Goal: Task Accomplishment & Management: Manage account settings

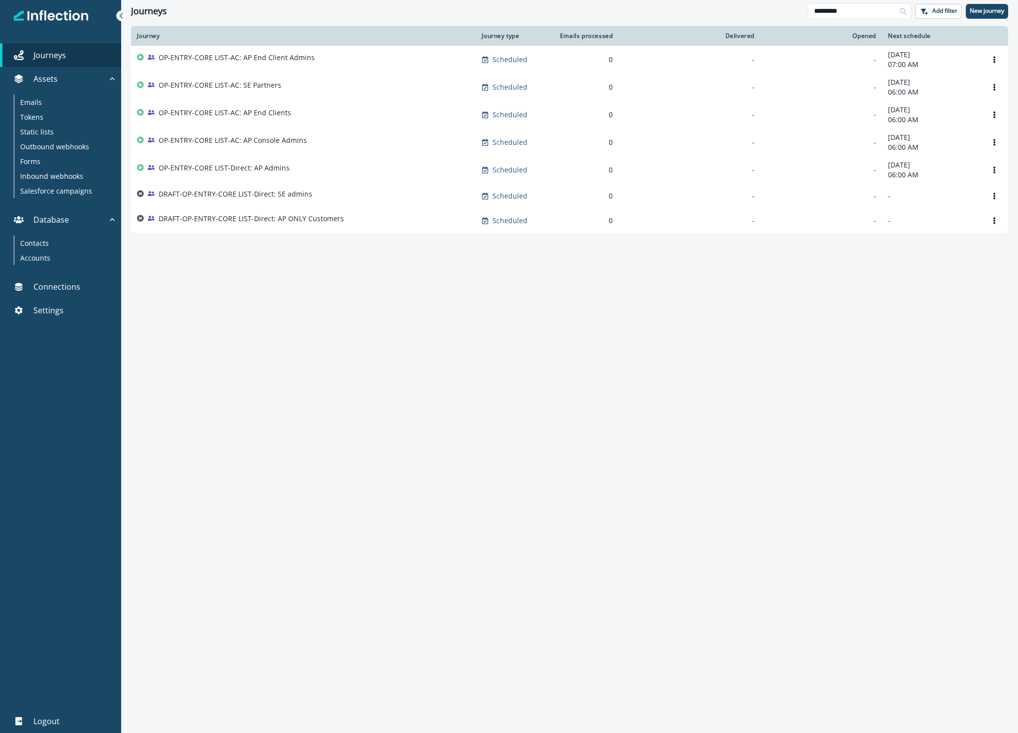
click at [422, 260] on div "Journey Journey type Emails processed Delivered Opened Next schedule OP-ENTRY-C…" at bounding box center [569, 379] width 897 height 706
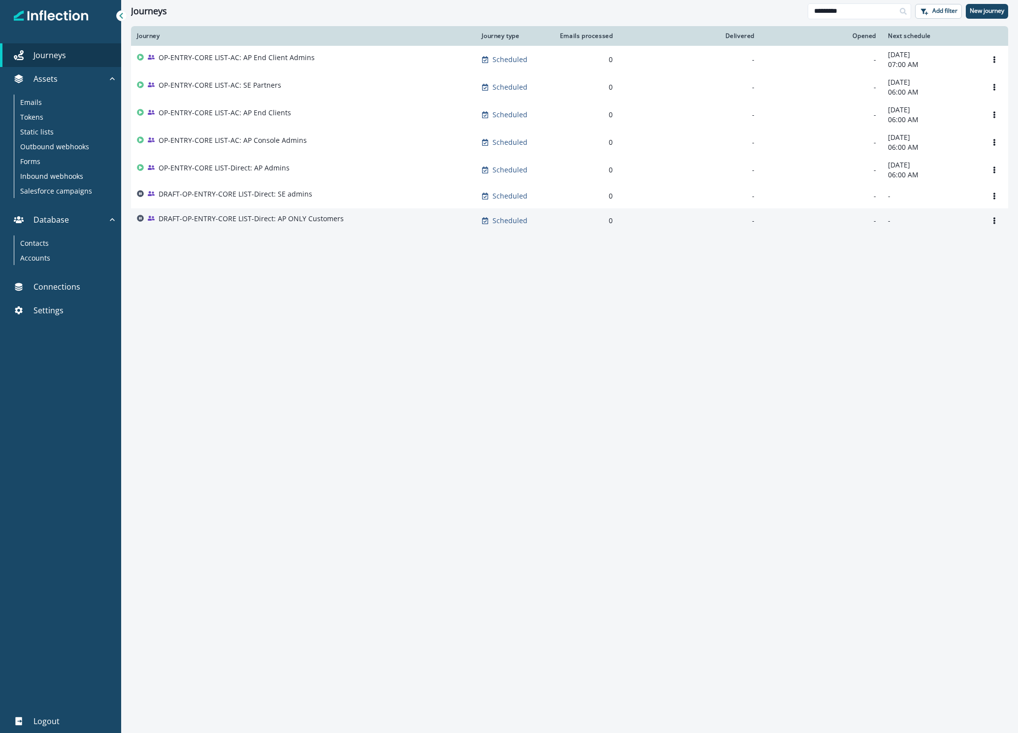
click at [236, 223] on p "DRAFT-OP-ENTRY-CORE LIST-Direct: AP ONLY Customers" at bounding box center [251, 219] width 185 height 10
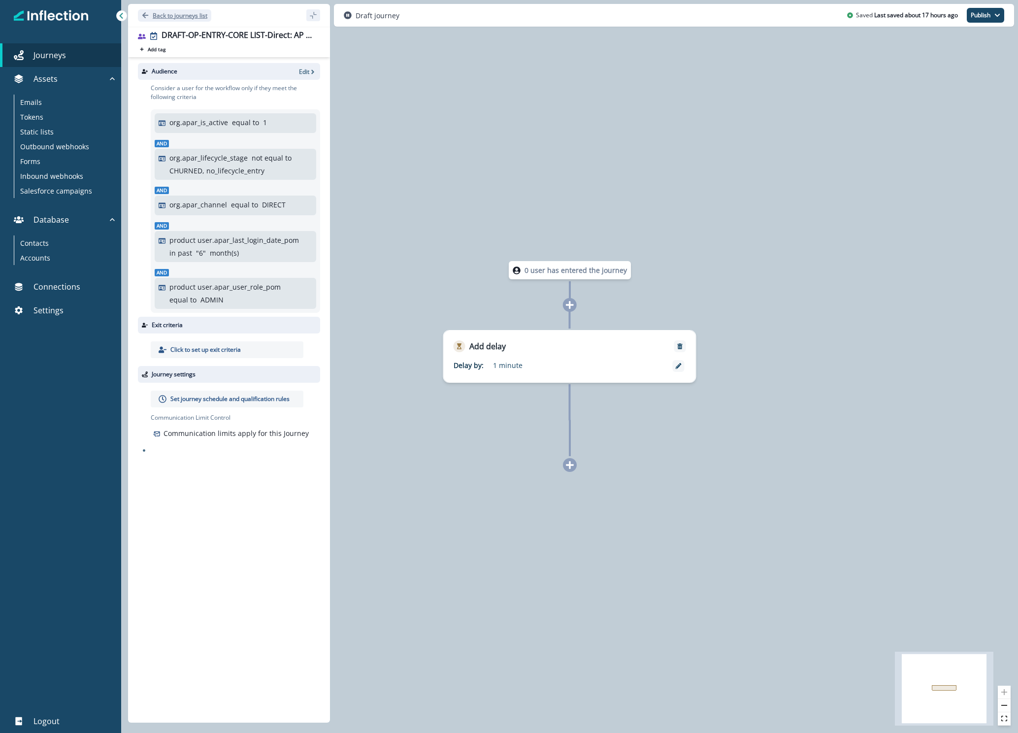
click at [162, 19] on p "Back to journeys list" at bounding box center [180, 15] width 55 height 8
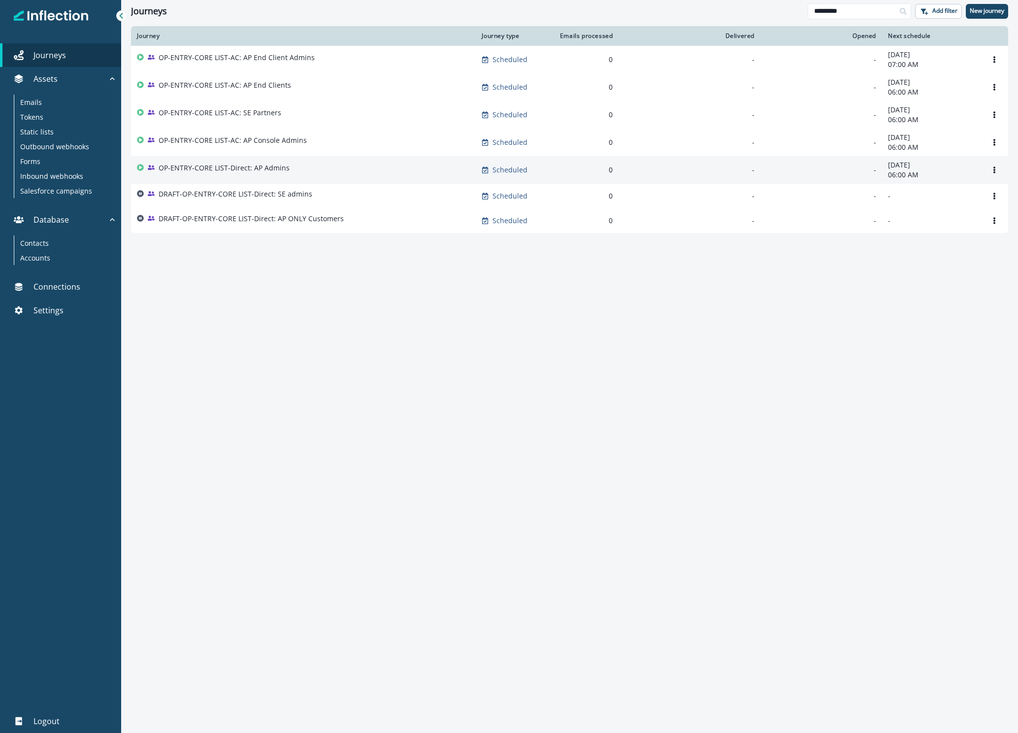
click at [245, 165] on p "OP-ENTRY-CORE LIST-Direct: AP Admins" at bounding box center [224, 168] width 131 height 10
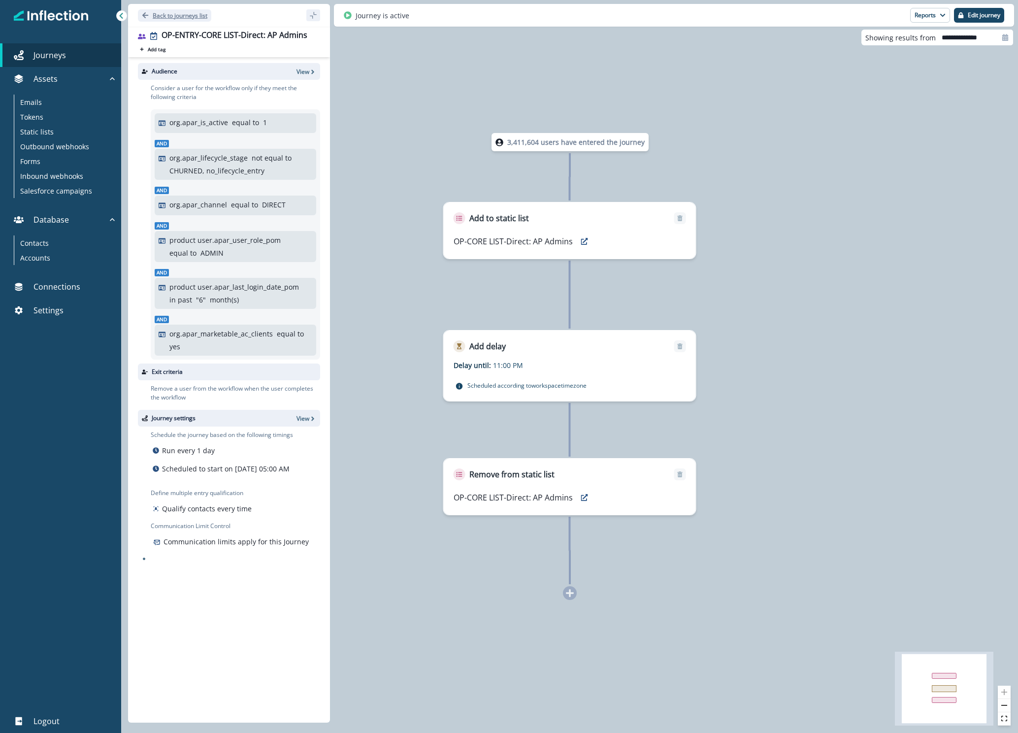
click at [148, 15] on icon "Go back" at bounding box center [145, 15] width 6 height 6
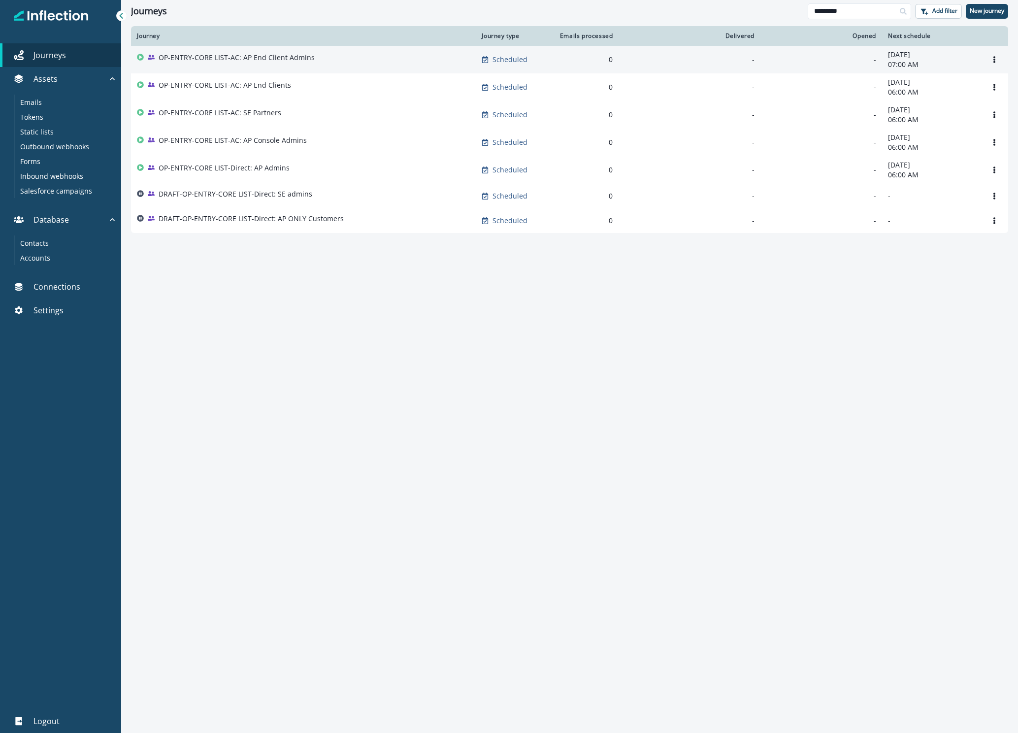
click at [192, 57] on p "OP-ENTRY-CORE LIST-AC: AP End Client Admins" at bounding box center [237, 58] width 156 height 10
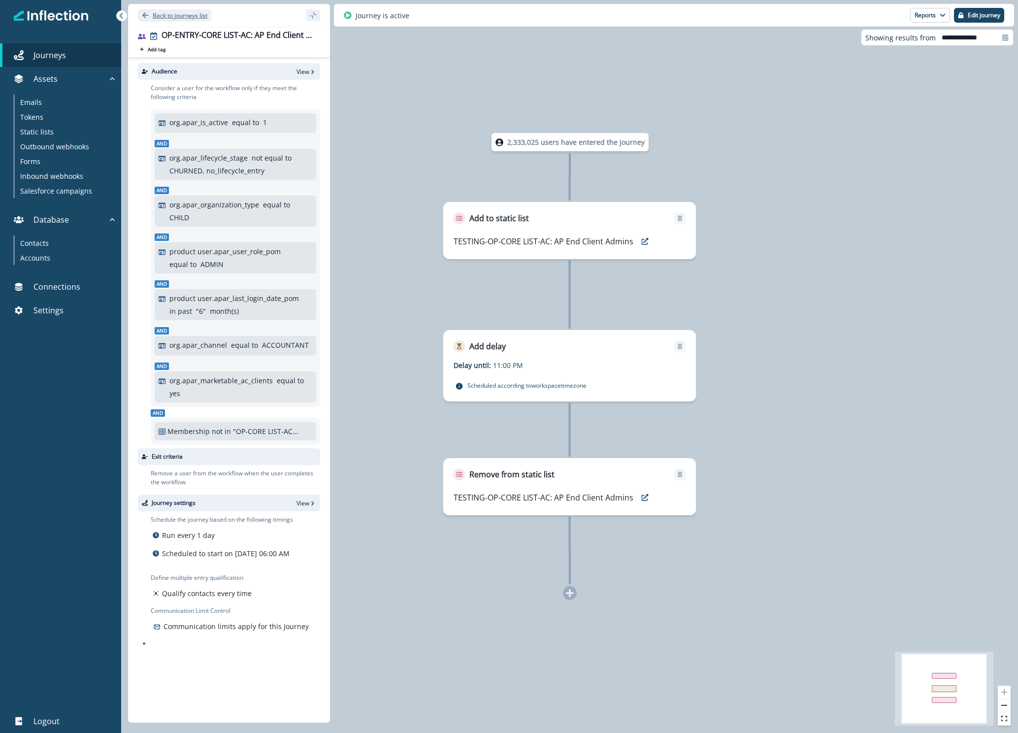
click at [167, 20] on button "Back to journeys list" at bounding box center [174, 15] width 73 height 12
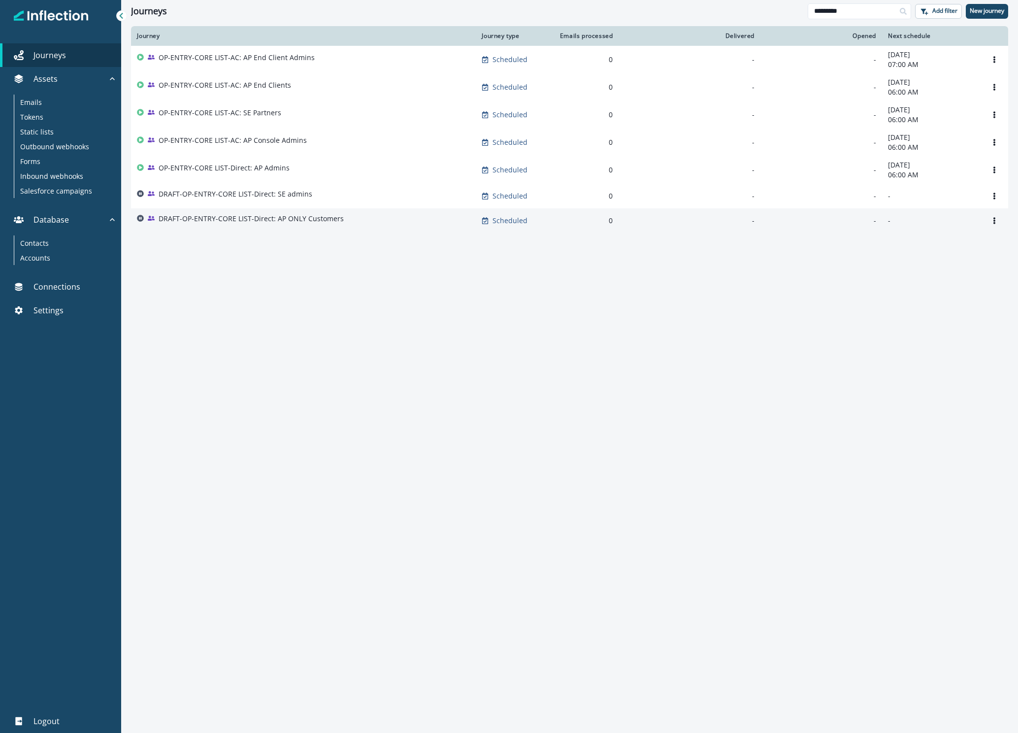
click at [237, 212] on td "DRAFT-OP-ENTRY-CORE LIST-Direct: AP ONLY Customers" at bounding box center [303, 220] width 345 height 25
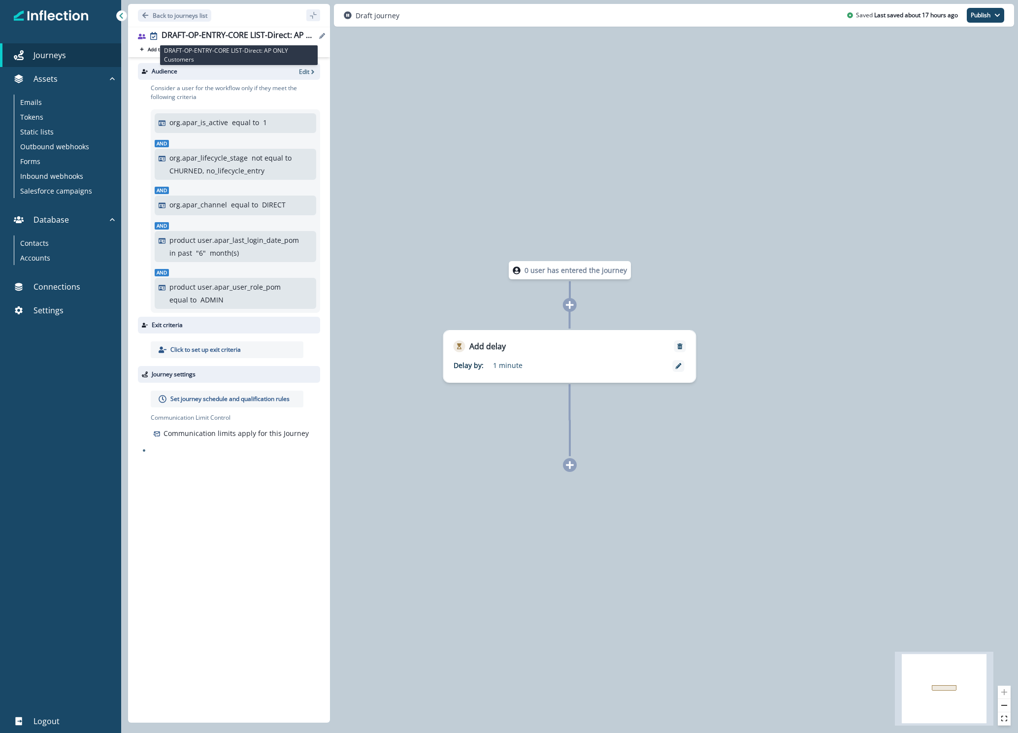
click at [235, 33] on div "DRAFT-OP-ENTRY-CORE LIST-Direct: AP ONLY Customers" at bounding box center [239, 36] width 155 height 11
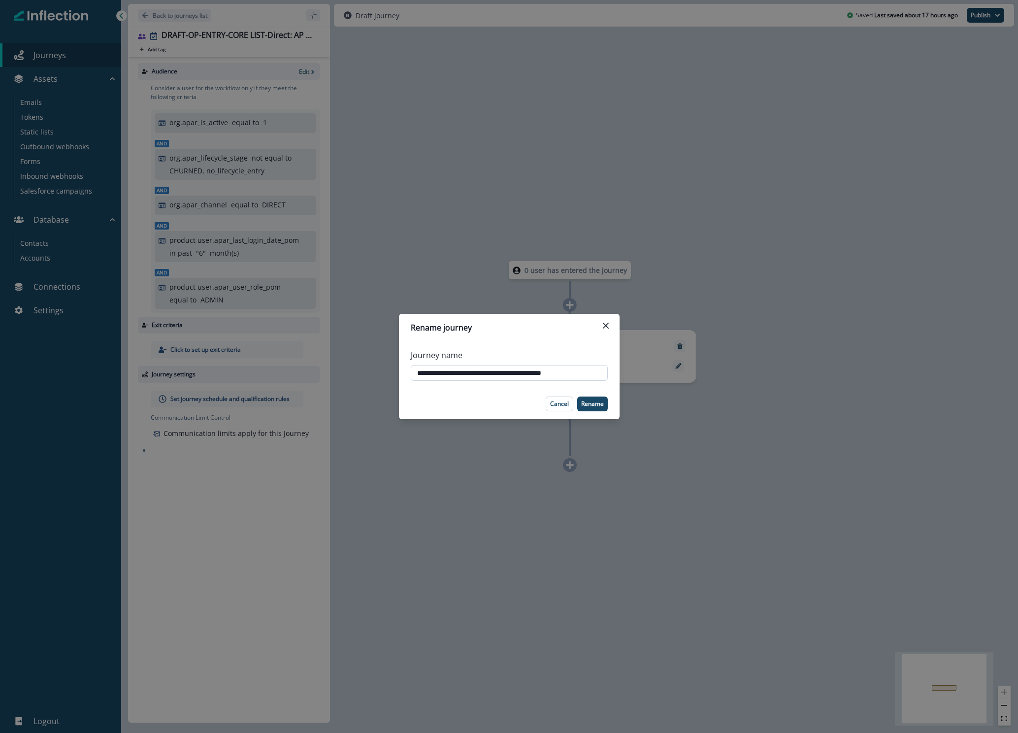
drag, startPoint x: 602, startPoint y: 375, endPoint x: 441, endPoint y: 372, distance: 161.5
click at [441, 372] on input "**********" at bounding box center [509, 373] width 197 height 16
click at [570, 405] on button "Cancel" at bounding box center [560, 403] width 28 height 15
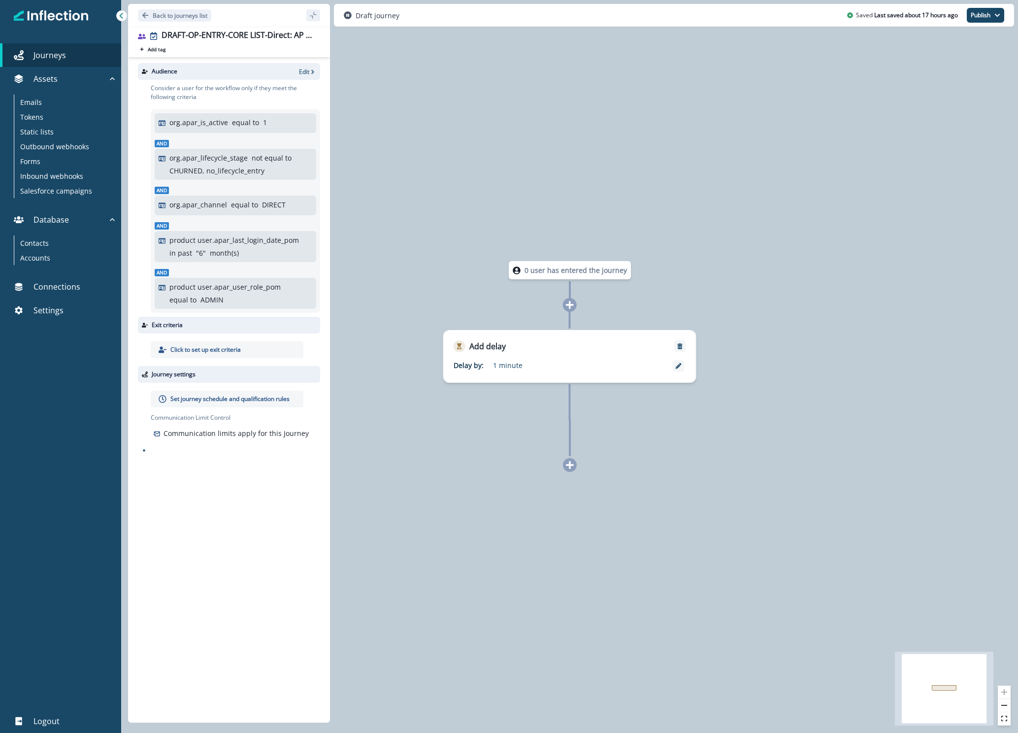
click at [570, 308] on icon at bounding box center [570, 305] width 8 height 8
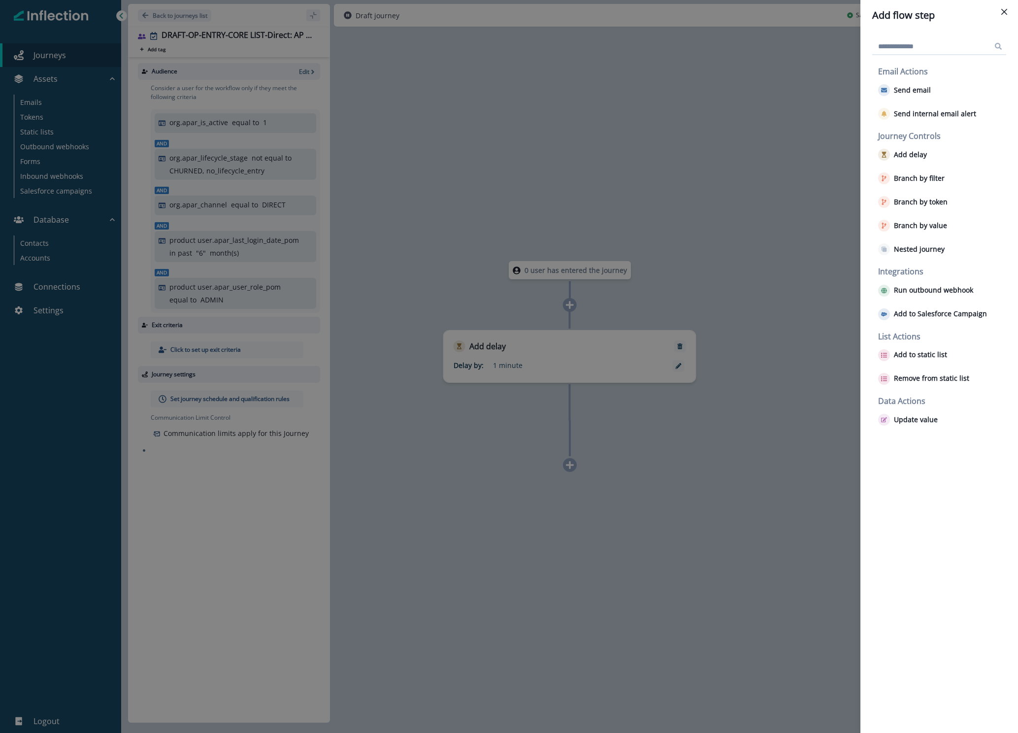
drag, startPoint x: 910, startPoint y: 355, endPoint x: 712, endPoint y: 319, distance: 201.8
click at [703, 319] on div "Add flow step Email Actions Send email Send internal email alert Journey Contro…" at bounding box center [509, 366] width 1018 height 733
click at [910, 351] on p "Add to static list" at bounding box center [920, 355] width 53 height 8
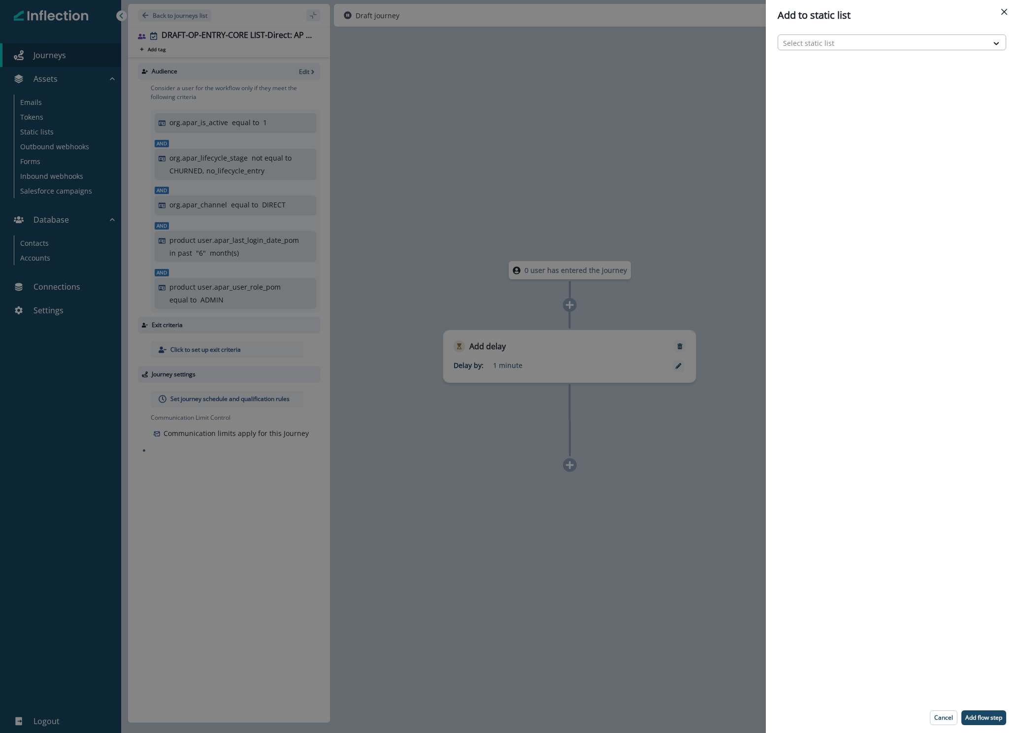
click at [937, 42] on div at bounding box center [883, 43] width 200 height 12
click at [937, 43] on div at bounding box center [883, 43] width 200 height 12
click at [702, 150] on div "Add to static list Select static list Cancel Add flow step" at bounding box center [509, 366] width 1018 height 733
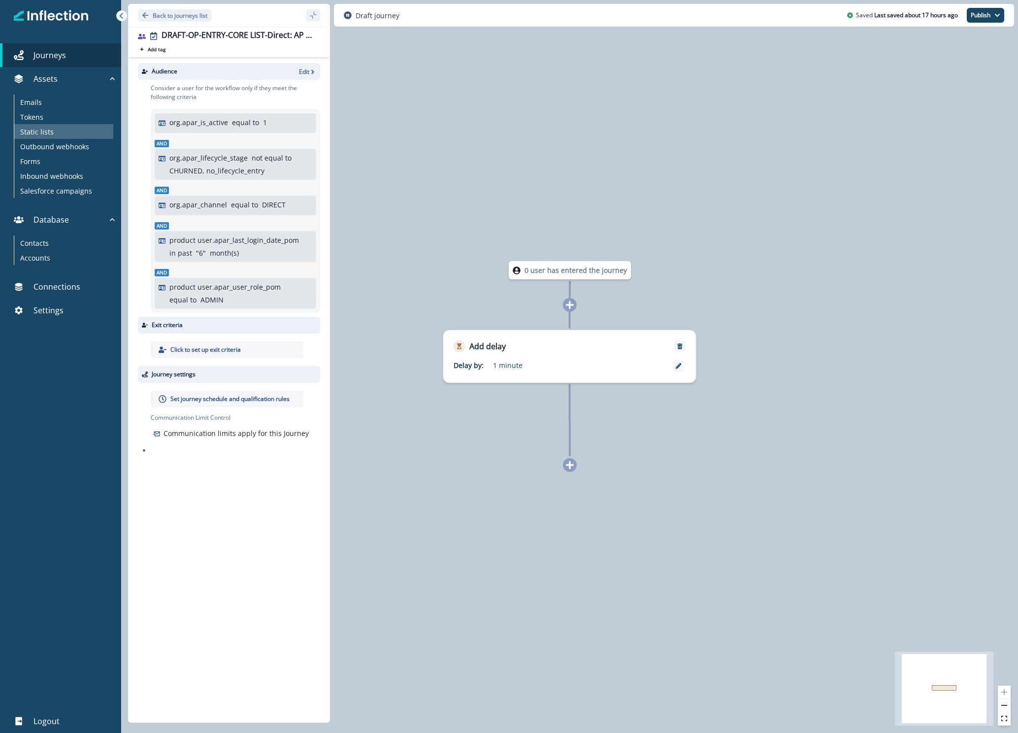
click at [46, 136] on p "Static lists" at bounding box center [36, 132] width 33 height 10
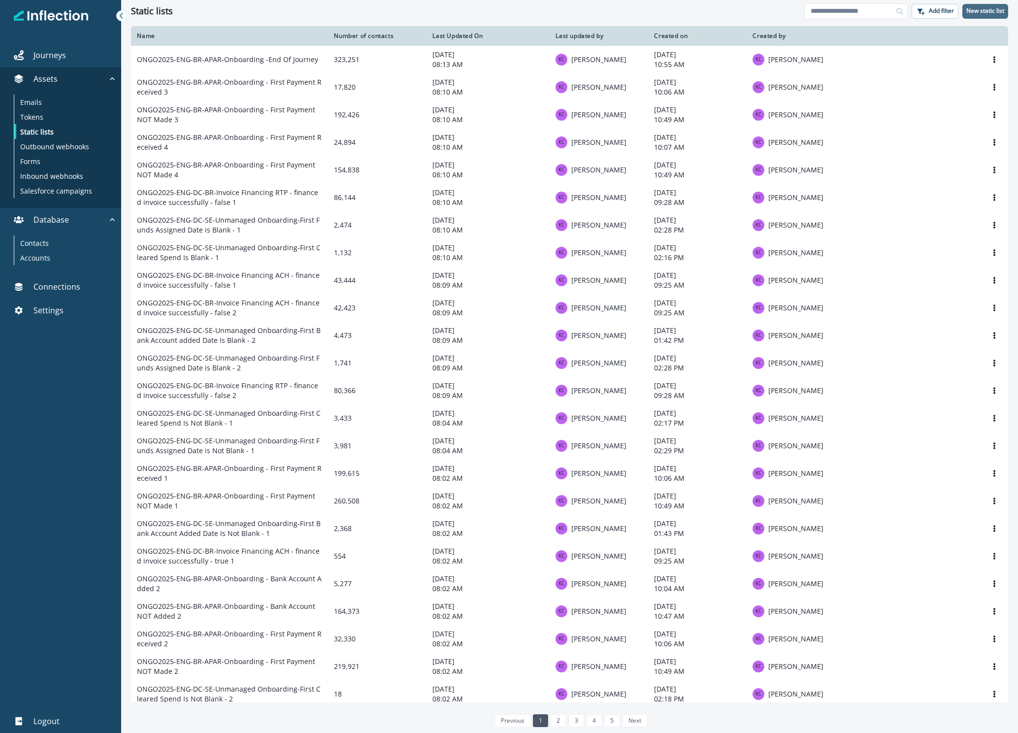
click at [990, 12] on p "New static list" at bounding box center [985, 10] width 38 height 7
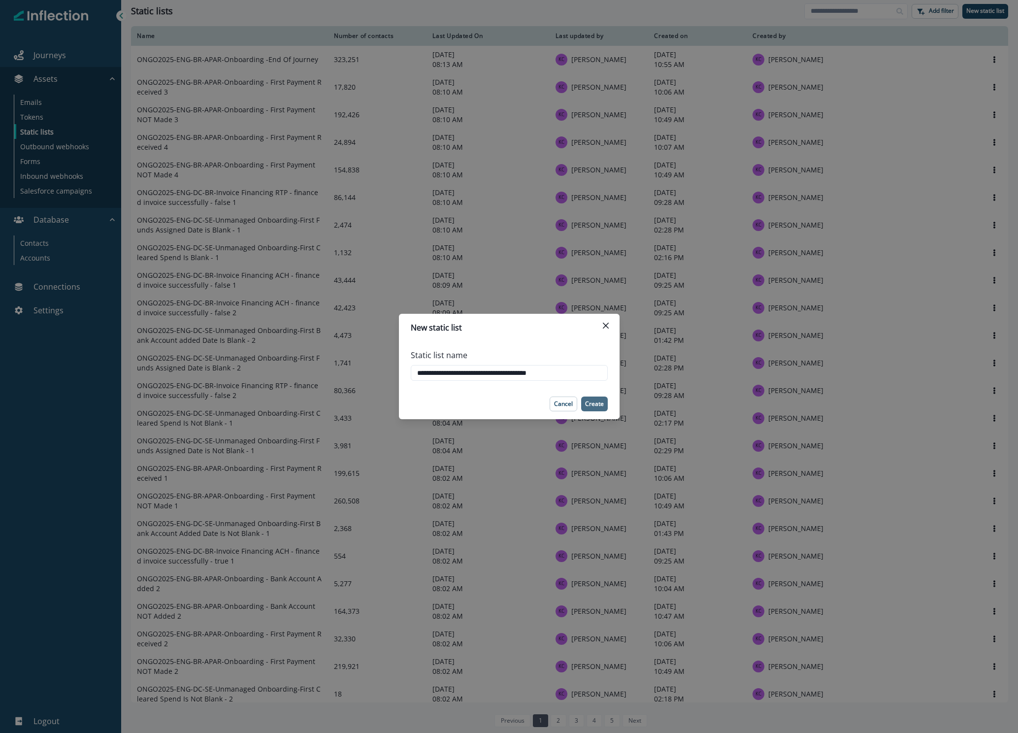
type input "**********"
click at [595, 406] on p "Create" at bounding box center [594, 403] width 19 height 7
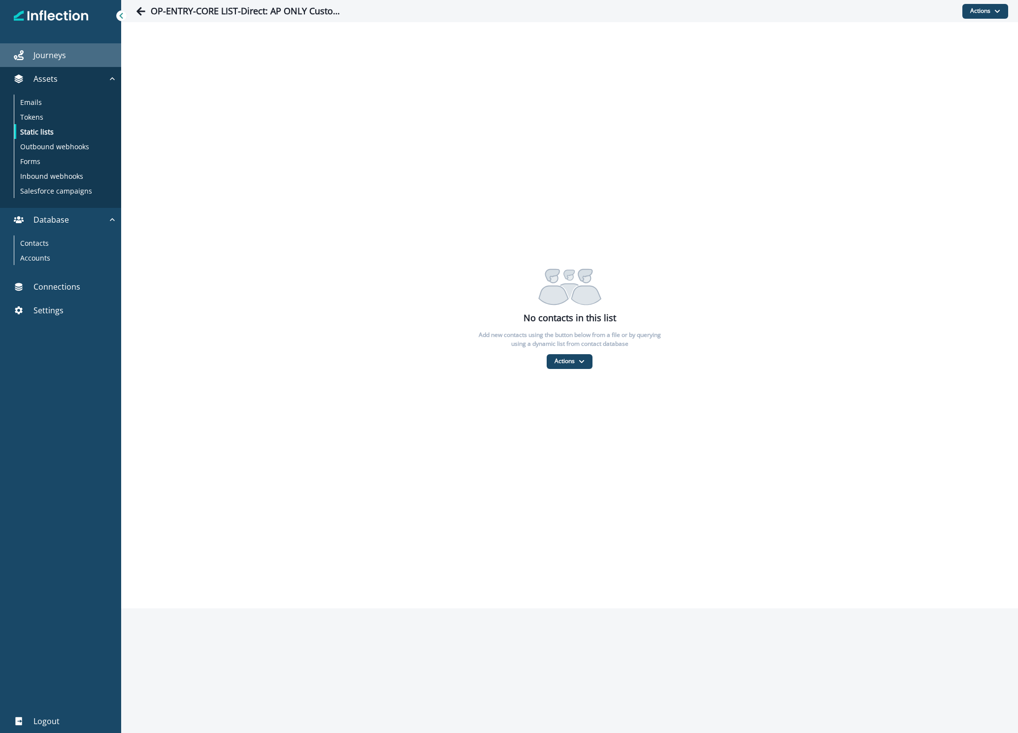
click at [60, 62] on link "Journeys" at bounding box center [60, 55] width 121 height 24
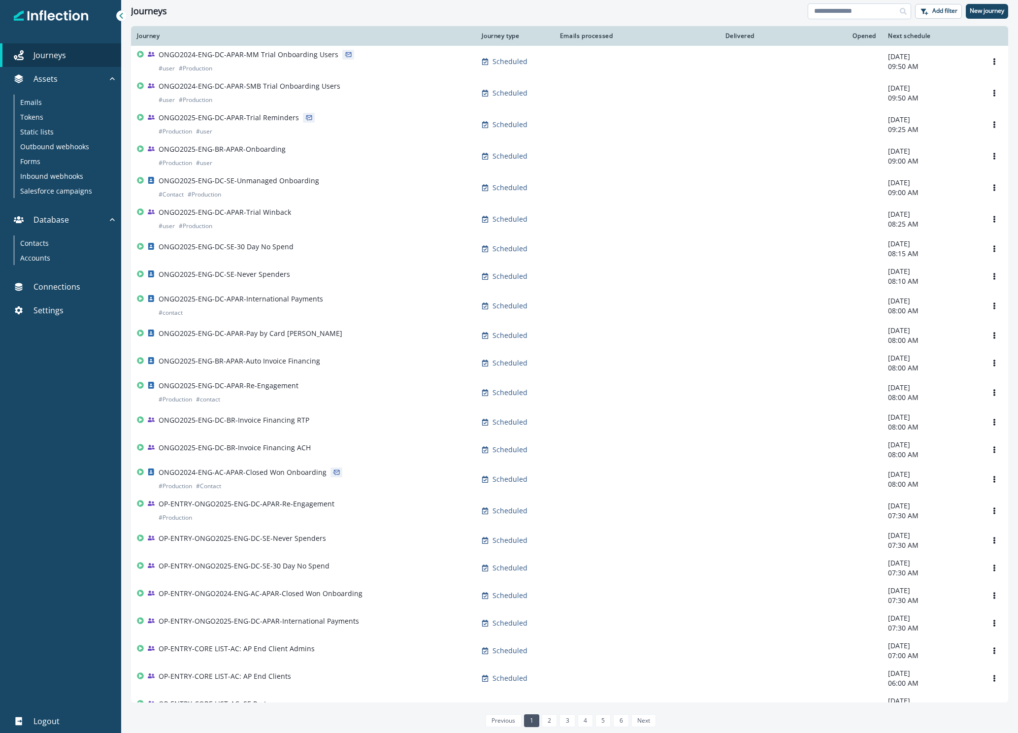
click at [883, 12] on input at bounding box center [859, 11] width 103 height 16
paste input "**********"
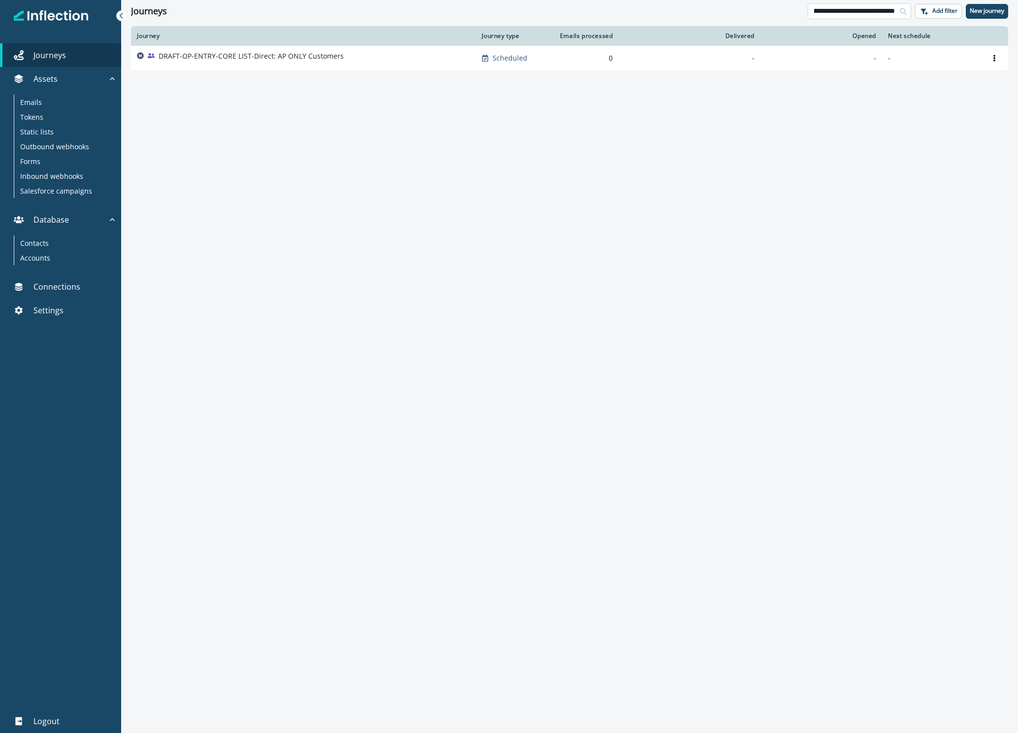
click at [869, 13] on input "**********" at bounding box center [859, 11] width 103 height 16
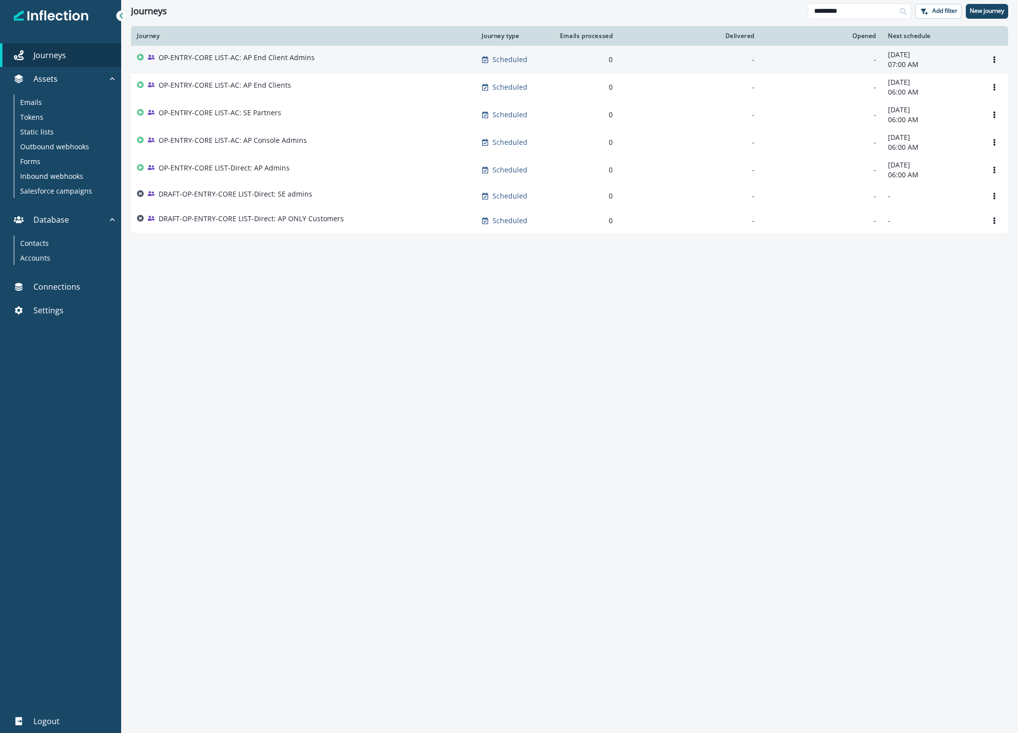
type input "*********"
click at [286, 61] on p "OP-ENTRY-CORE LIST-AC: AP End Client Admins" at bounding box center [237, 58] width 156 height 10
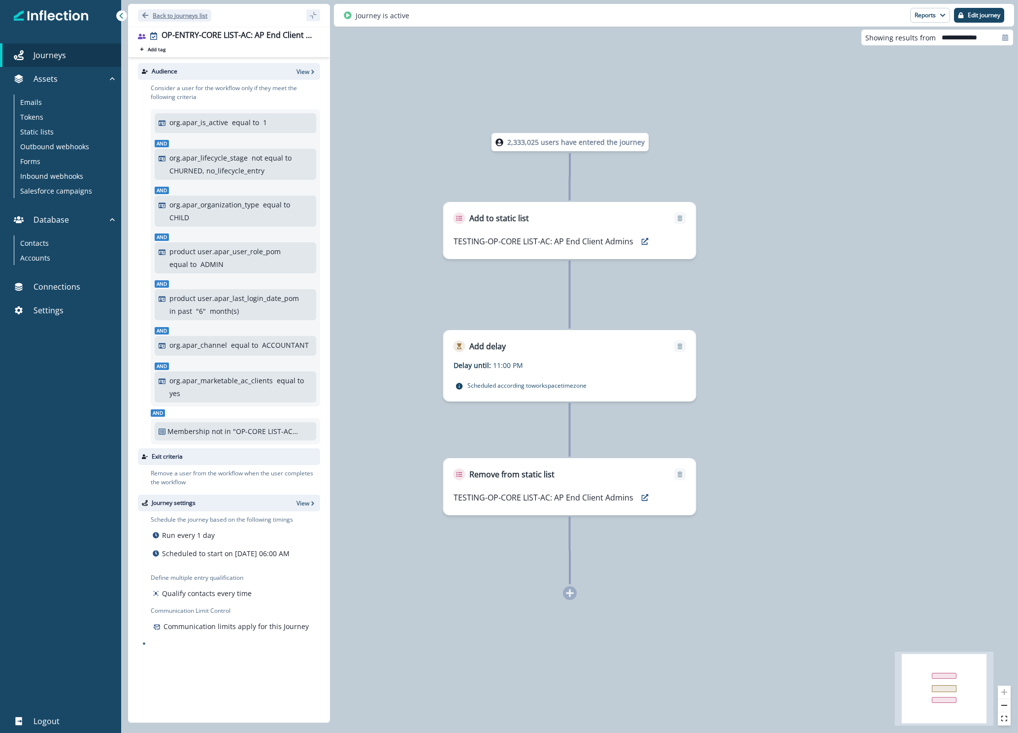
click at [153, 12] on p "Back to journeys list" at bounding box center [180, 15] width 55 height 8
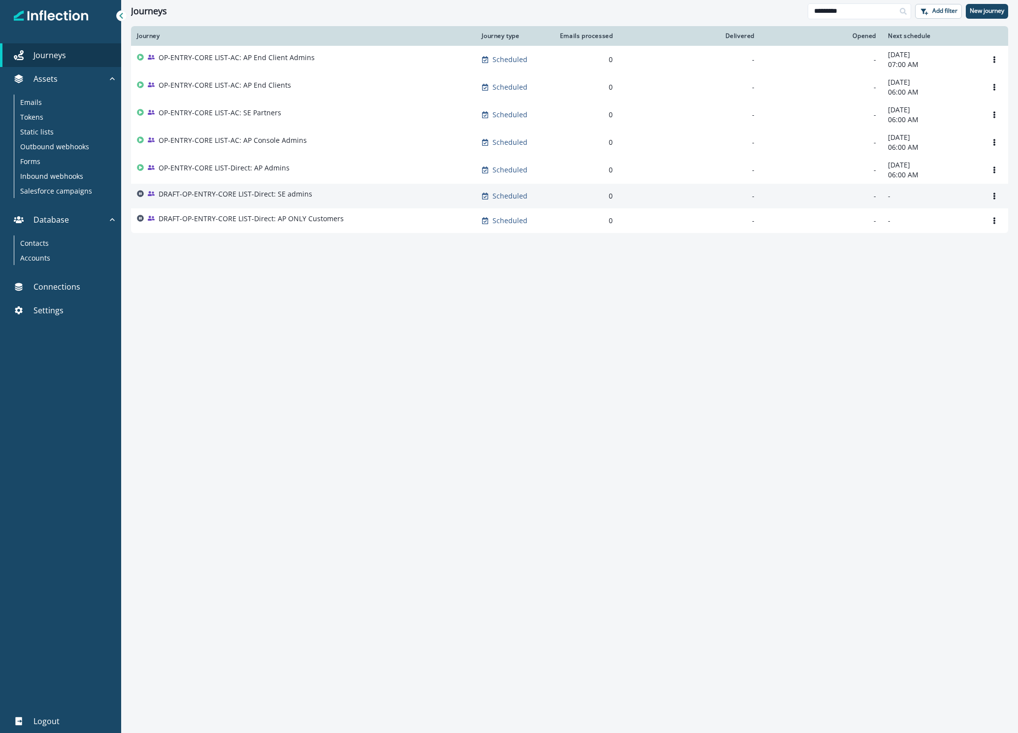
click at [258, 199] on p "DRAFT-OP-ENTRY-CORE LIST-Direct: SE admins" at bounding box center [236, 194] width 154 height 10
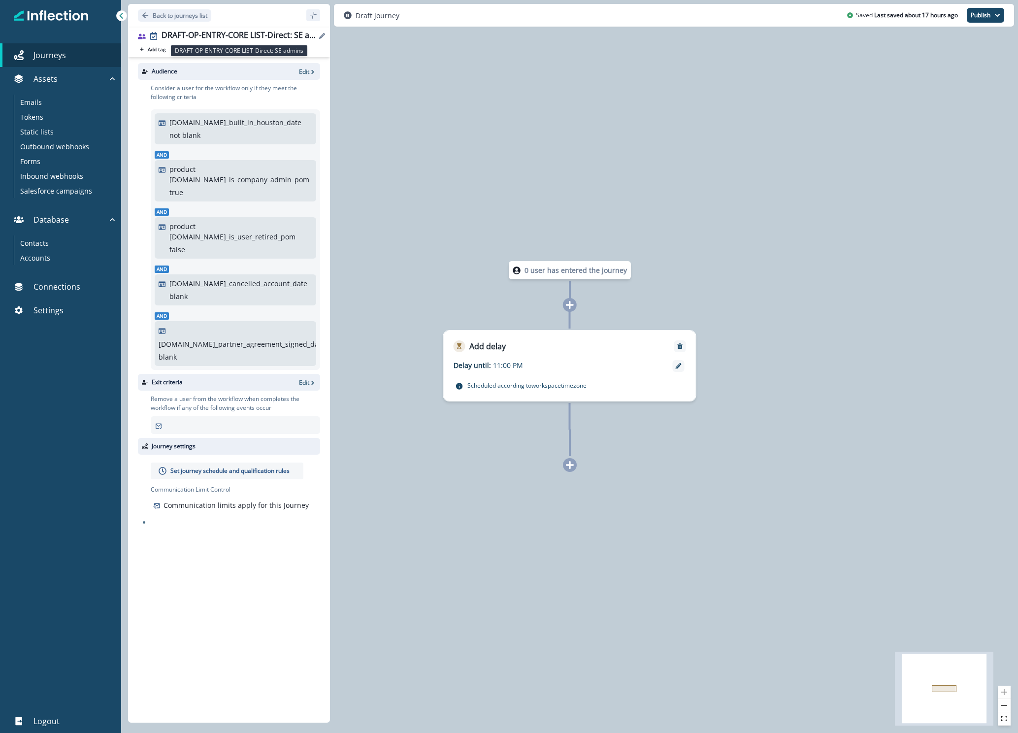
click at [253, 34] on div "DRAFT-OP-ENTRY-CORE LIST-Direct: SE admins" at bounding box center [239, 36] width 155 height 11
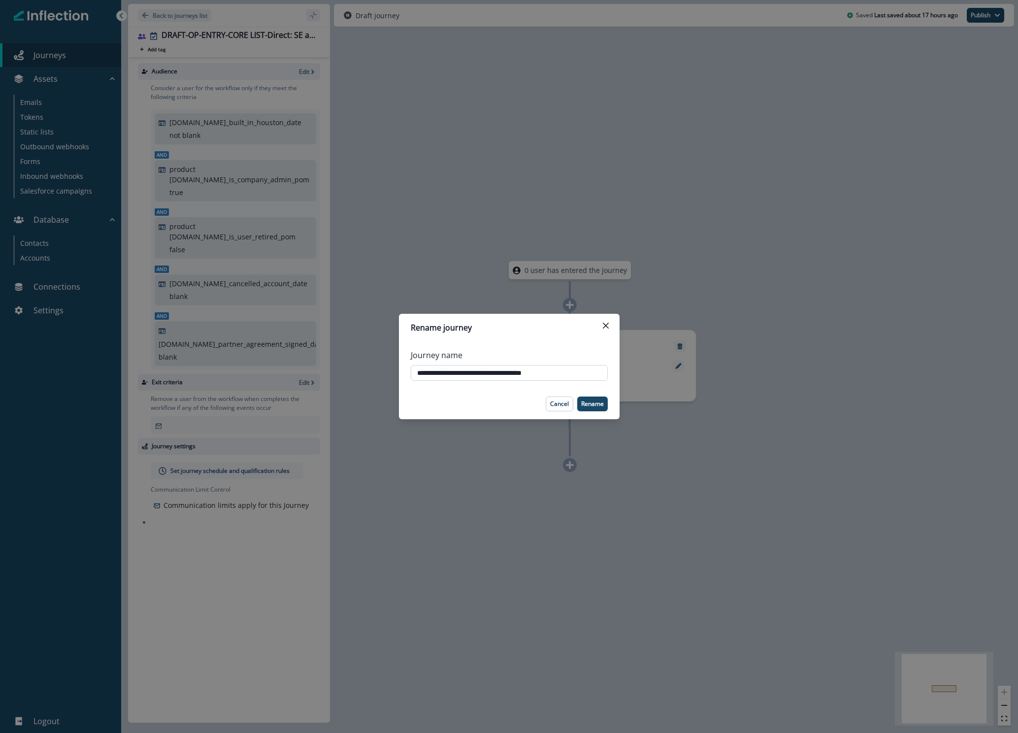
click at [508, 377] on input "**********" at bounding box center [509, 373] width 197 height 16
drag, startPoint x: 441, startPoint y: 373, endPoint x: 585, endPoint y: 379, distance: 143.9
click at [585, 379] on input "**********" at bounding box center [509, 373] width 197 height 16
click at [561, 401] on p "Cancel" at bounding box center [559, 403] width 19 height 7
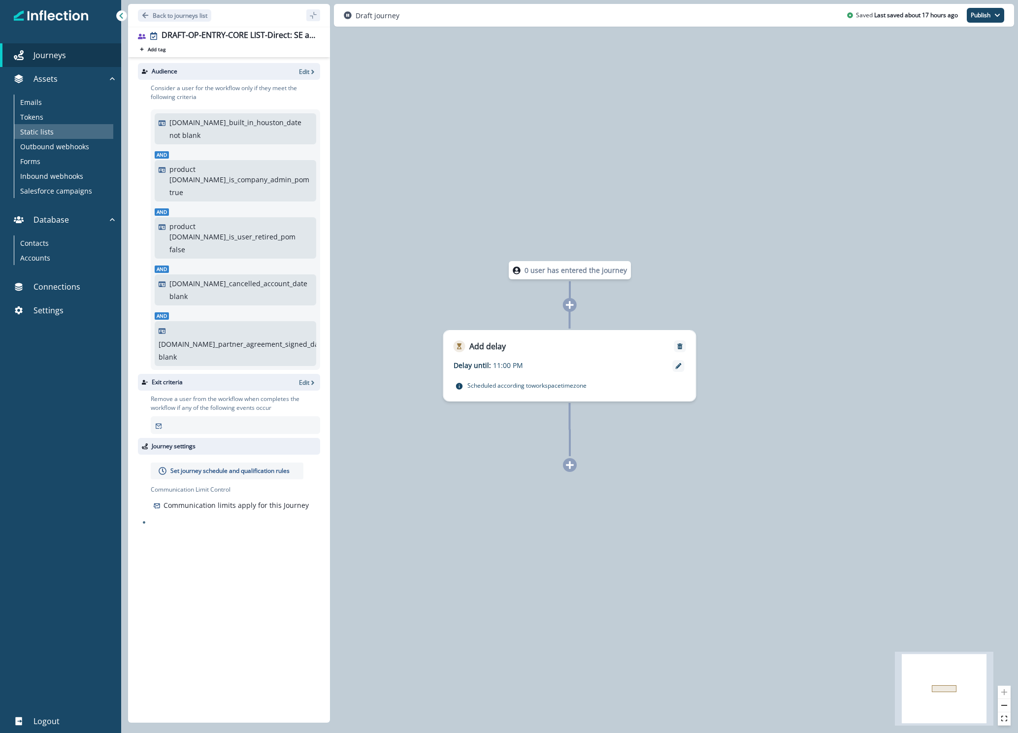
click at [48, 131] on p "Static lists" at bounding box center [36, 132] width 33 height 10
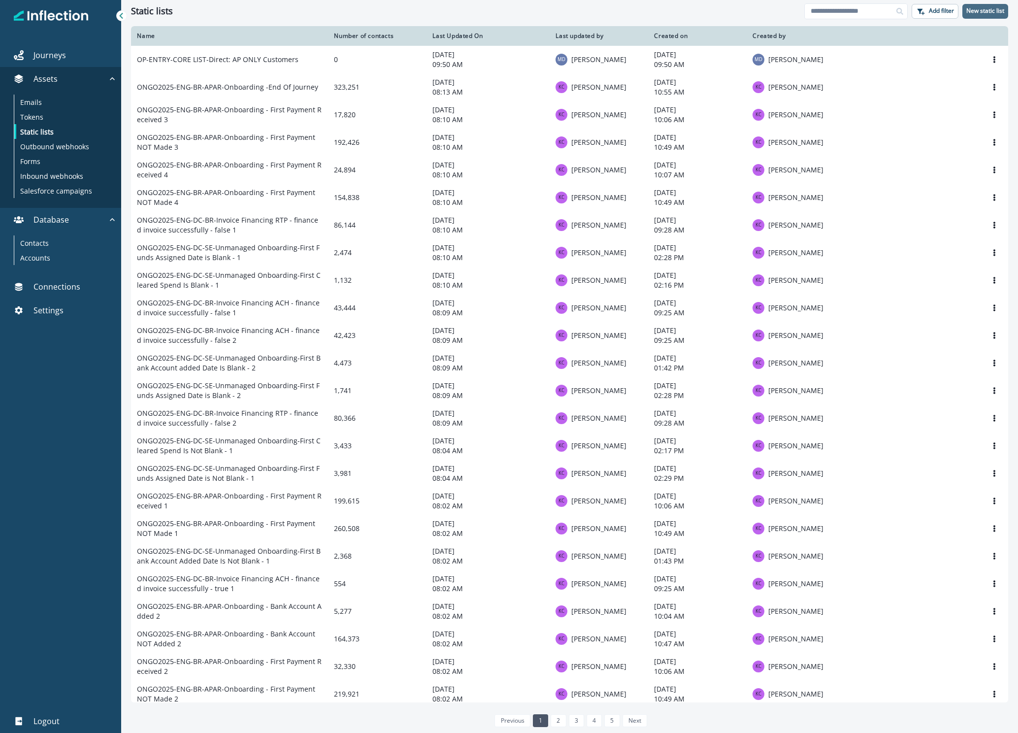
click at [976, 14] on p "New static list" at bounding box center [985, 10] width 38 height 7
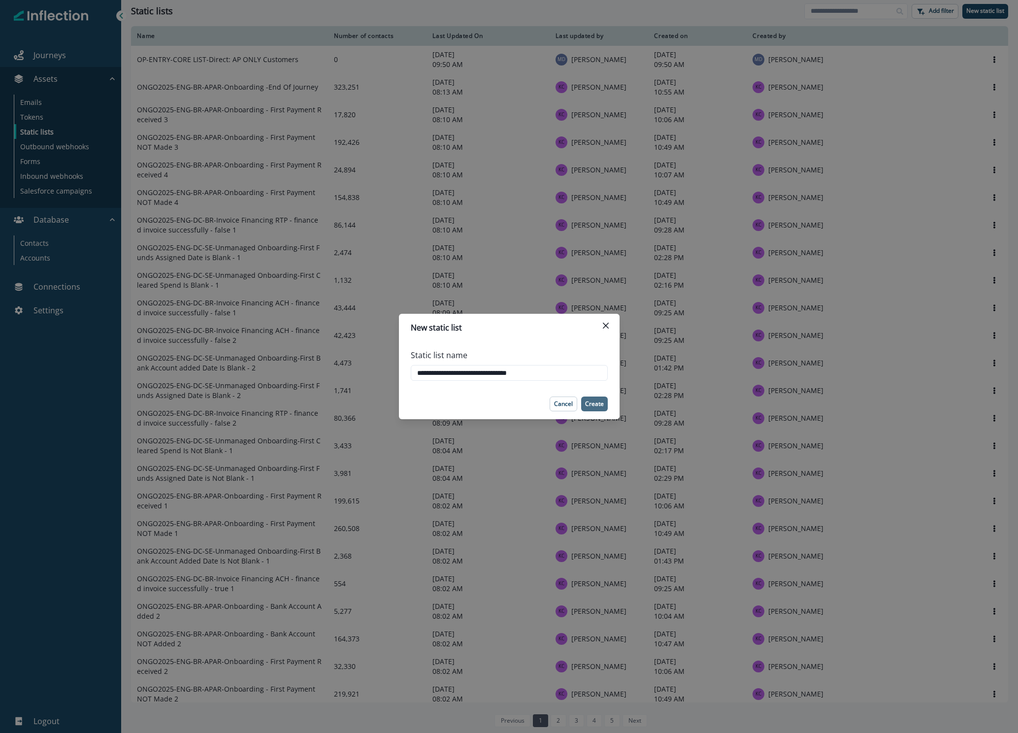
type input "**********"
click at [596, 402] on p "Create" at bounding box center [594, 403] width 19 height 7
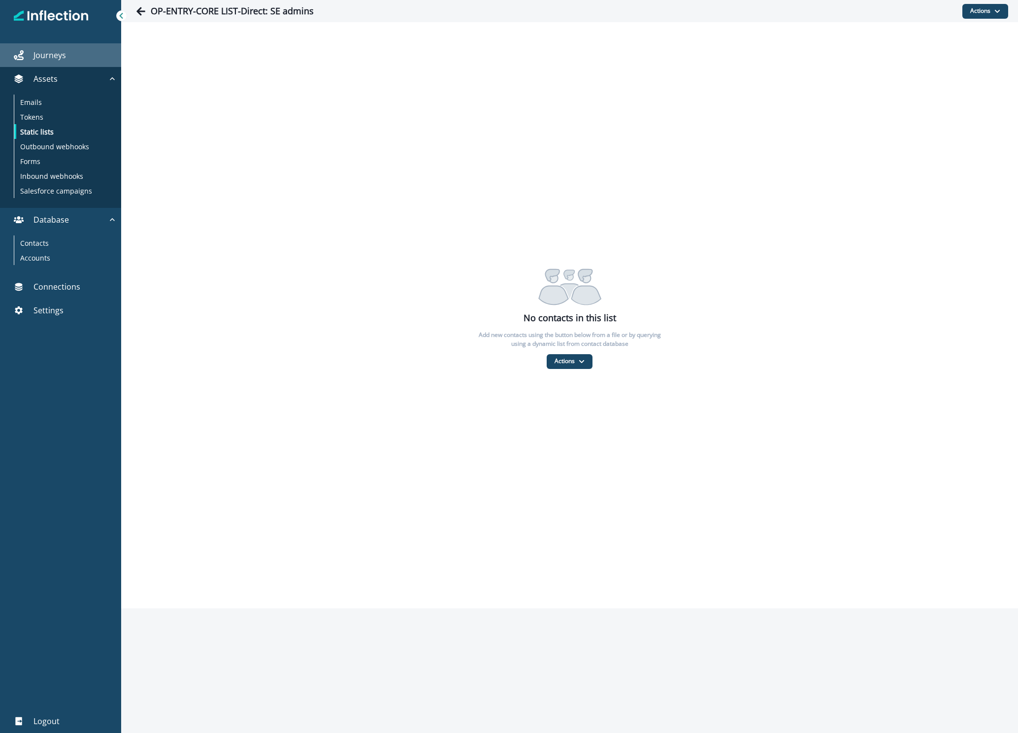
click at [62, 58] on p "Journeys" at bounding box center [49, 55] width 32 height 12
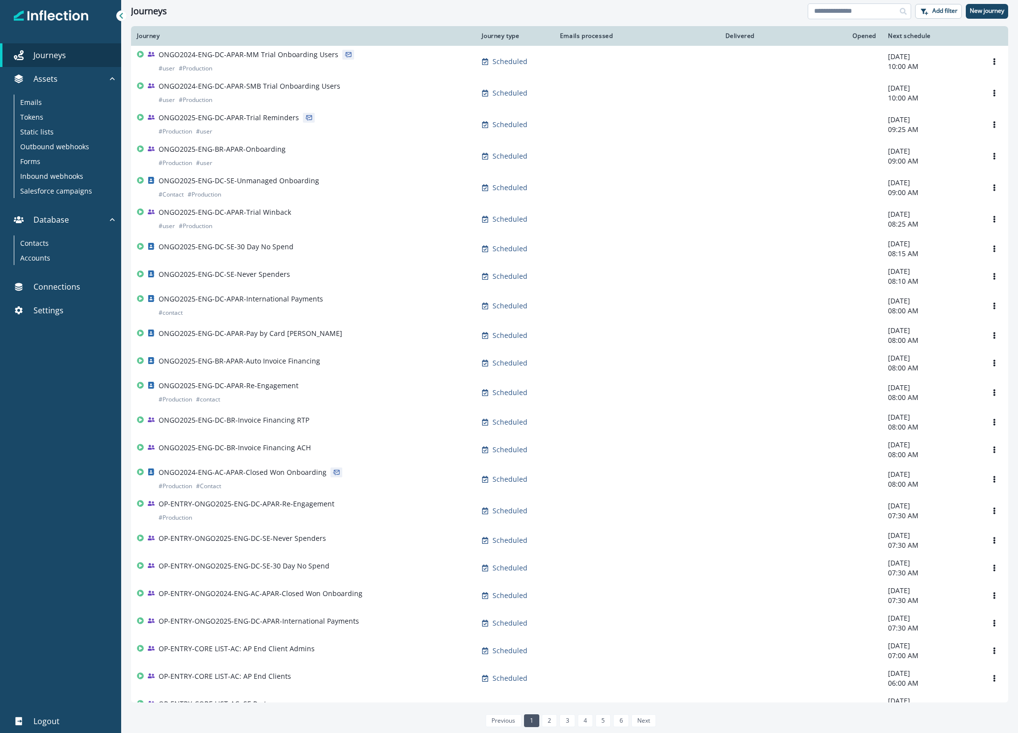
click at [863, 6] on input at bounding box center [859, 11] width 103 height 16
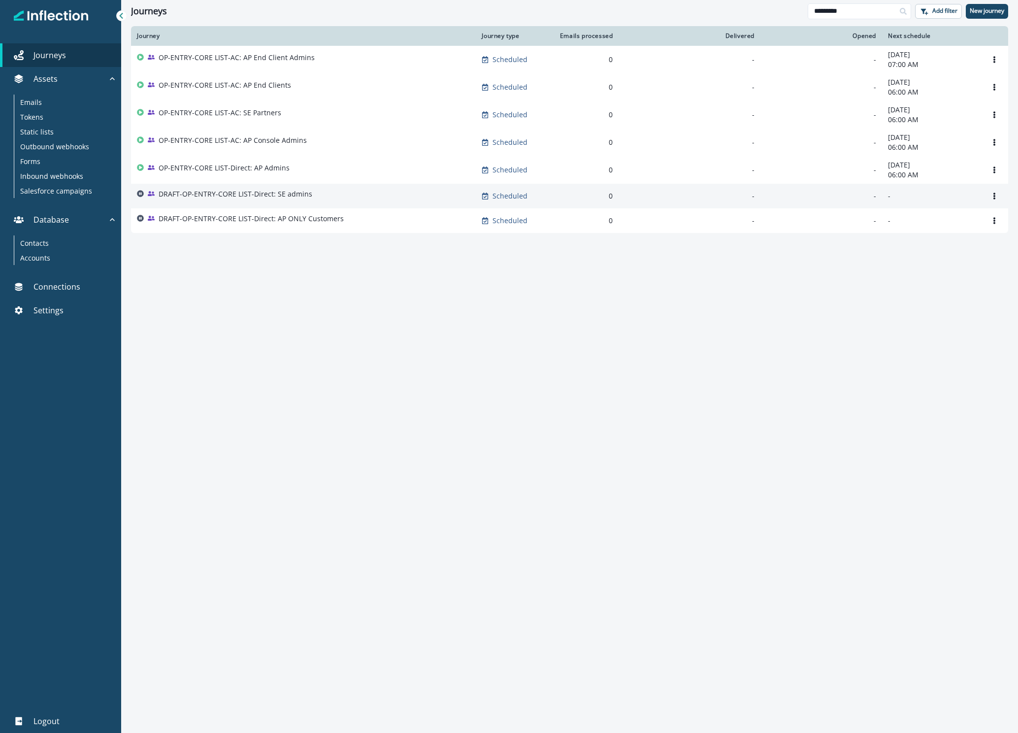
type input "*********"
click at [268, 195] on p "DRAFT-OP-ENTRY-CORE LIST-Direct: SE admins" at bounding box center [236, 194] width 154 height 10
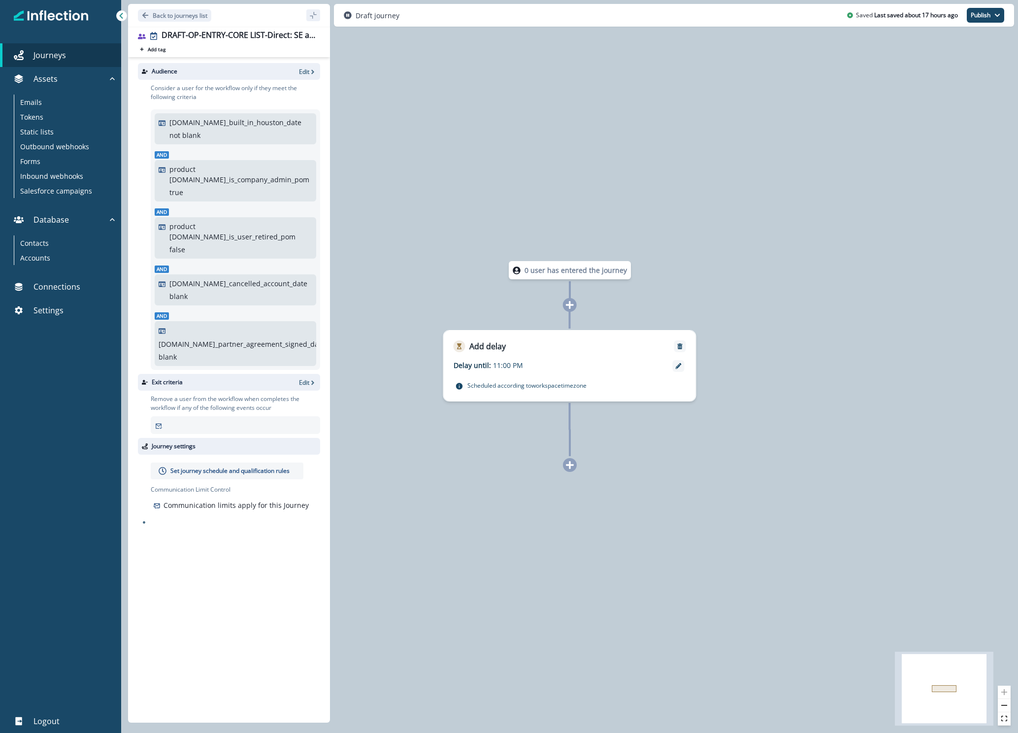
click at [572, 303] on icon at bounding box center [569, 304] width 9 height 9
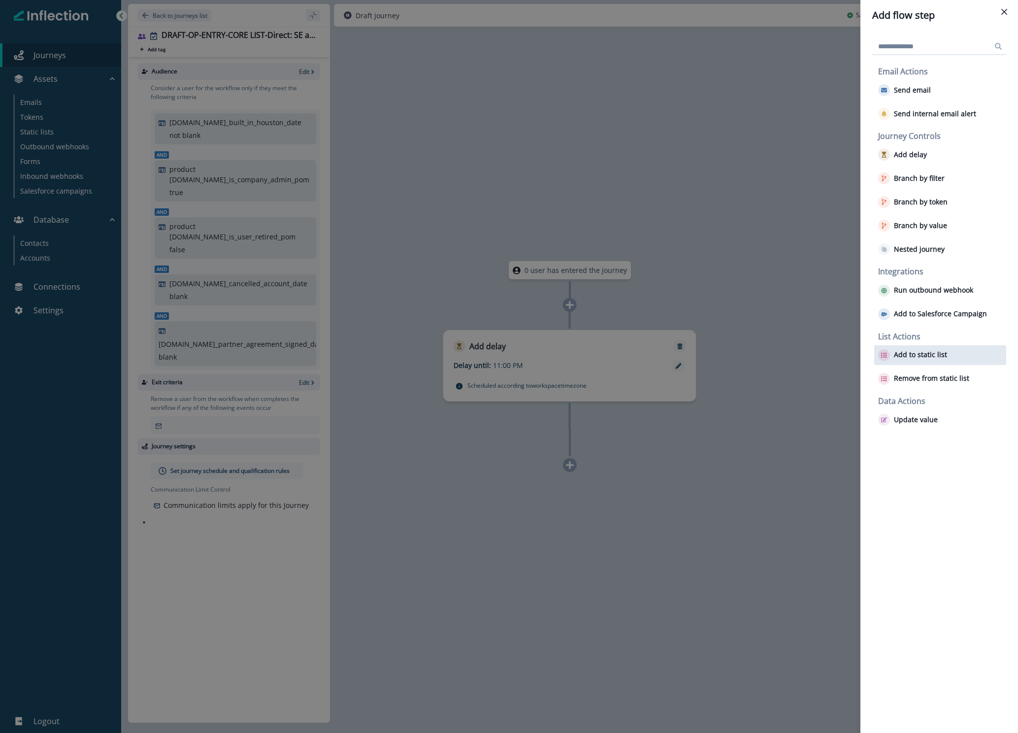
click at [905, 356] on p "Add to static list" at bounding box center [920, 355] width 53 height 8
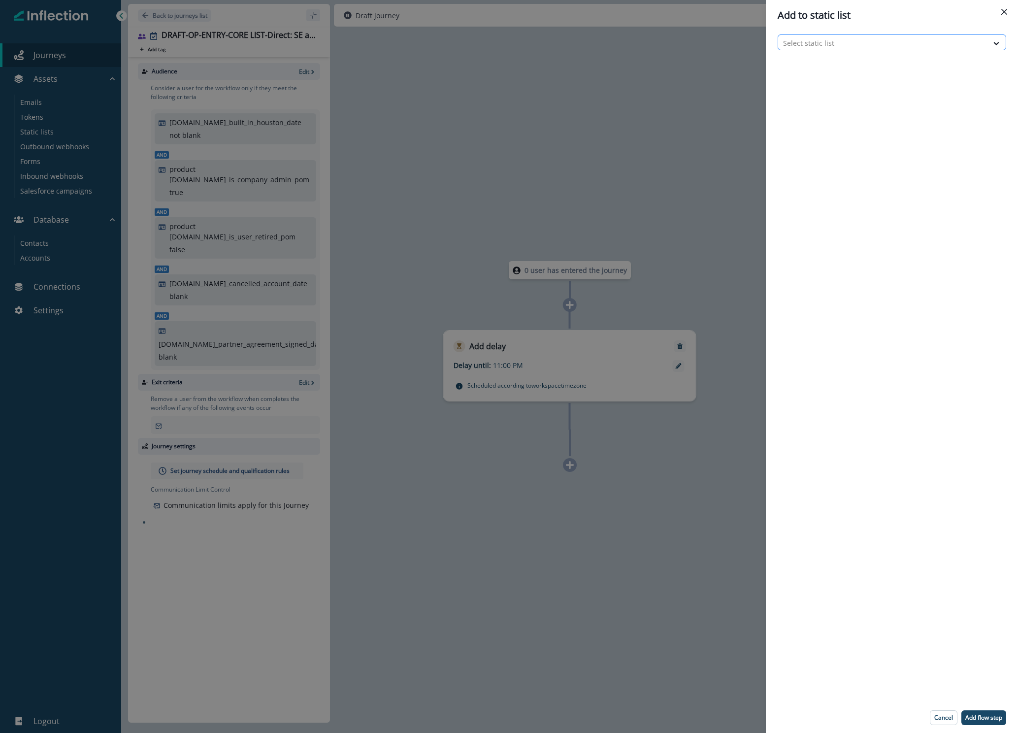
click at [868, 42] on div at bounding box center [883, 43] width 200 height 12
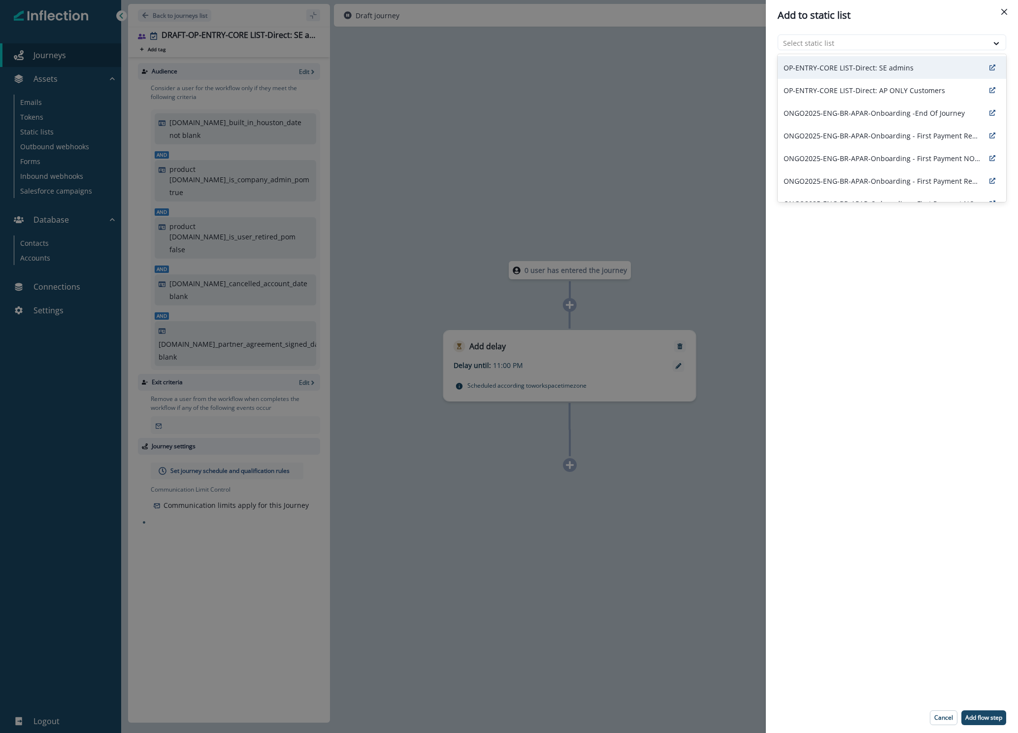
click at [869, 64] on p "OP-ENTRY-CORE LIST-Direct: SE admins" at bounding box center [848, 68] width 130 height 10
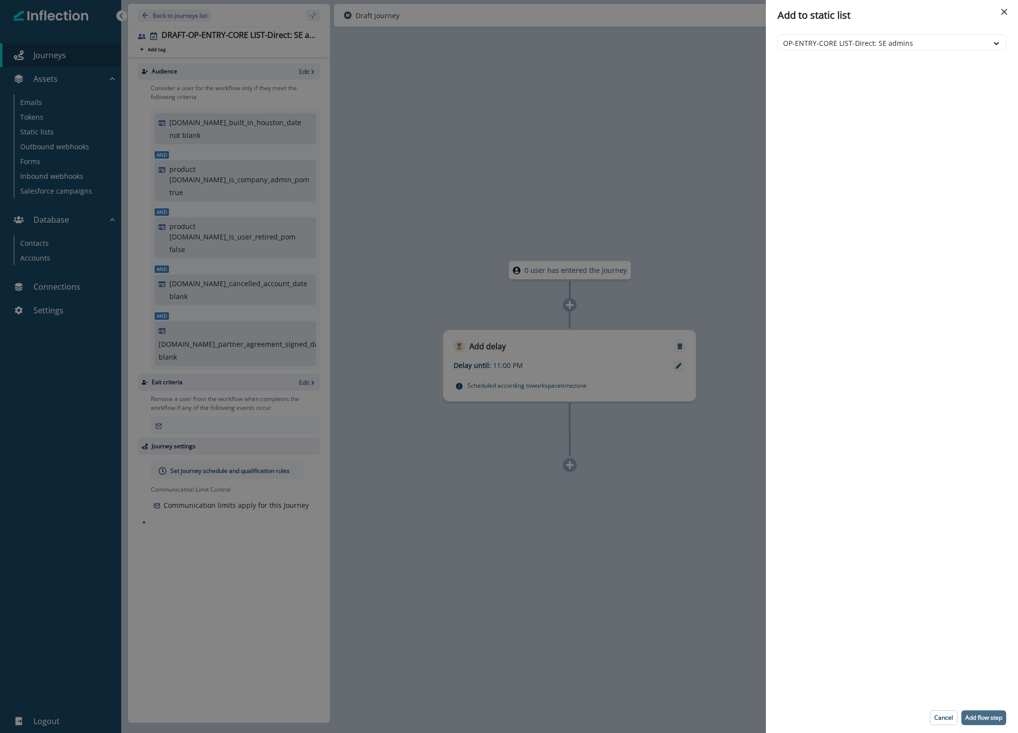
click at [990, 714] on p "Add flow step" at bounding box center [983, 717] width 37 height 7
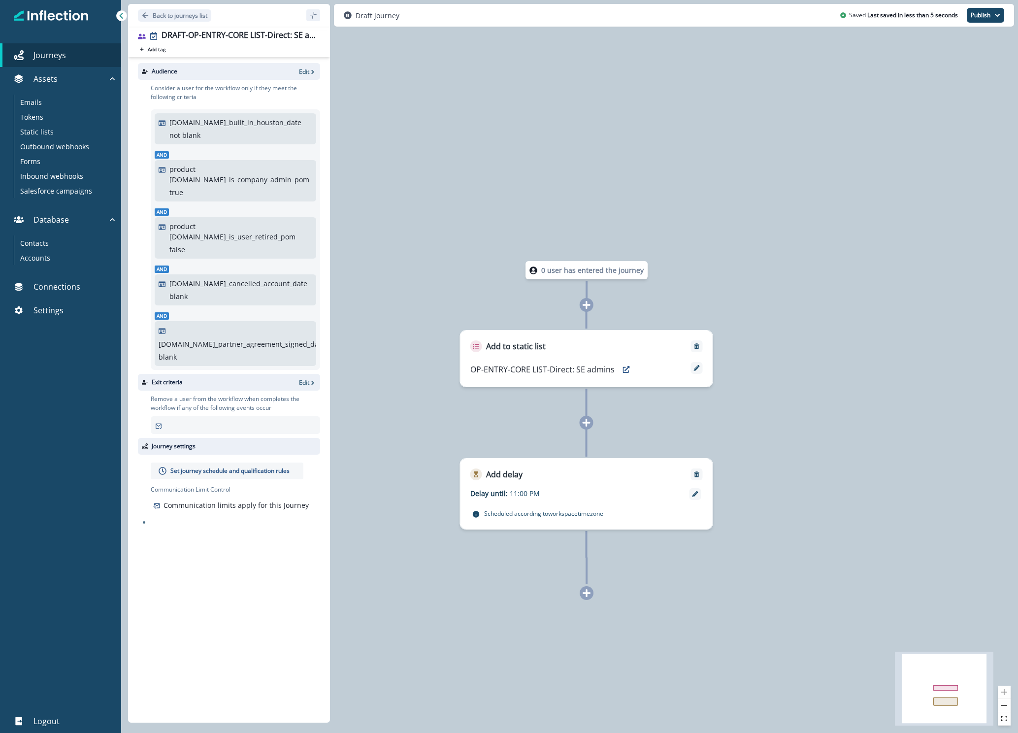
click at [584, 596] on icon at bounding box center [586, 592] width 9 height 9
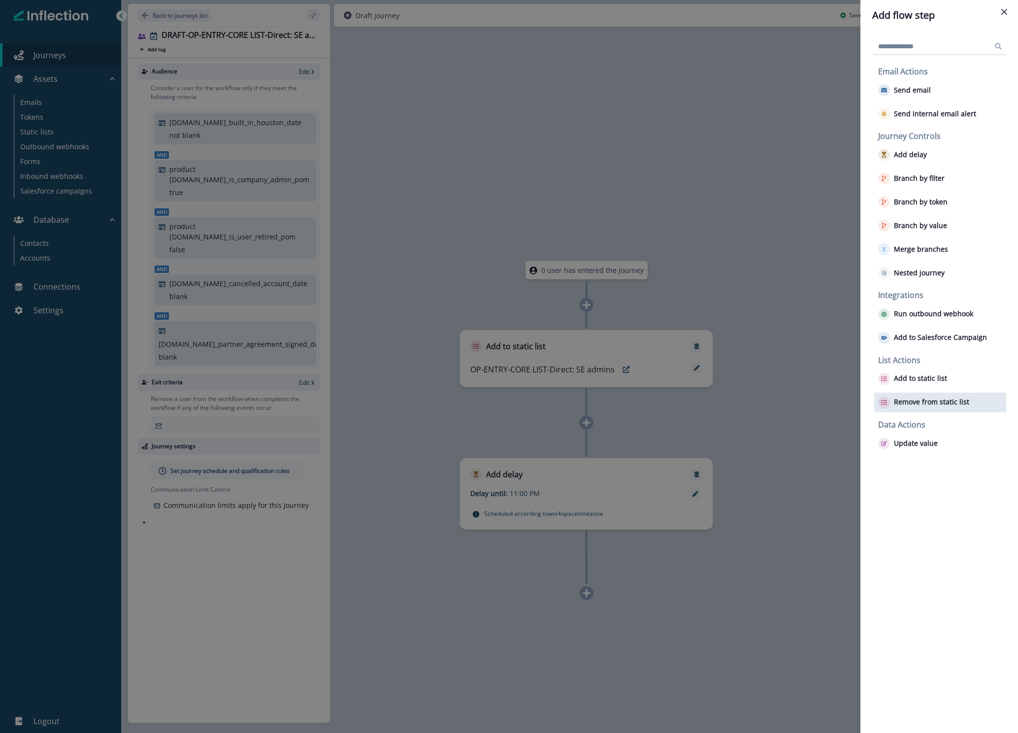
click at [918, 399] on p "Remove from static list" at bounding box center [931, 402] width 75 height 8
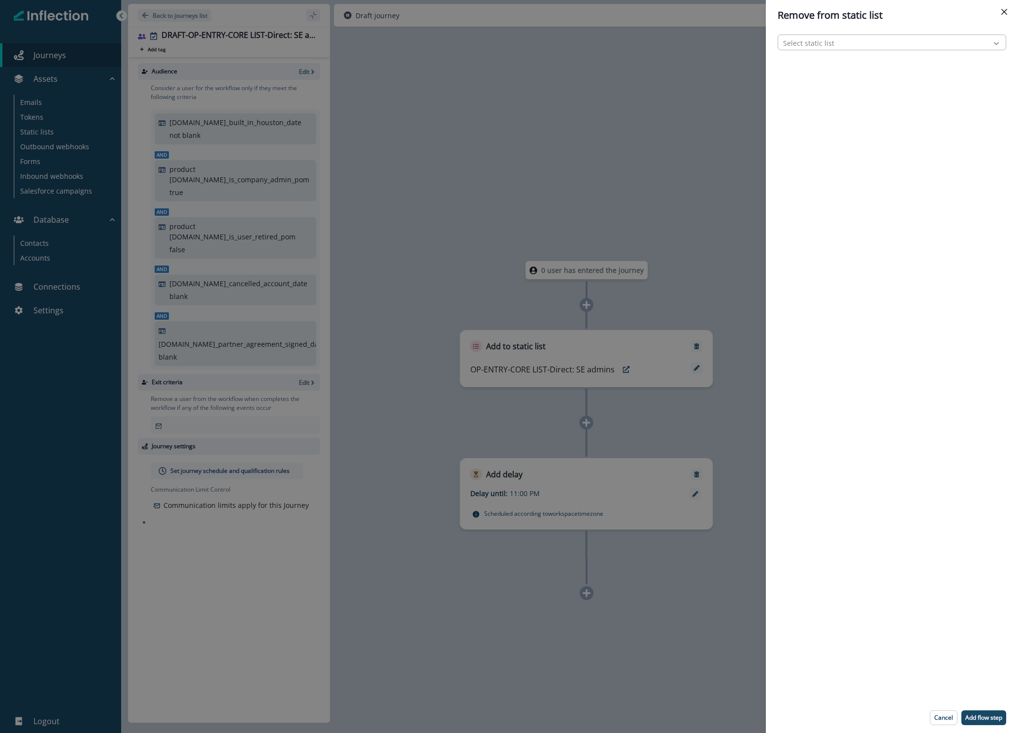
click at [995, 44] on icon at bounding box center [996, 43] width 9 height 10
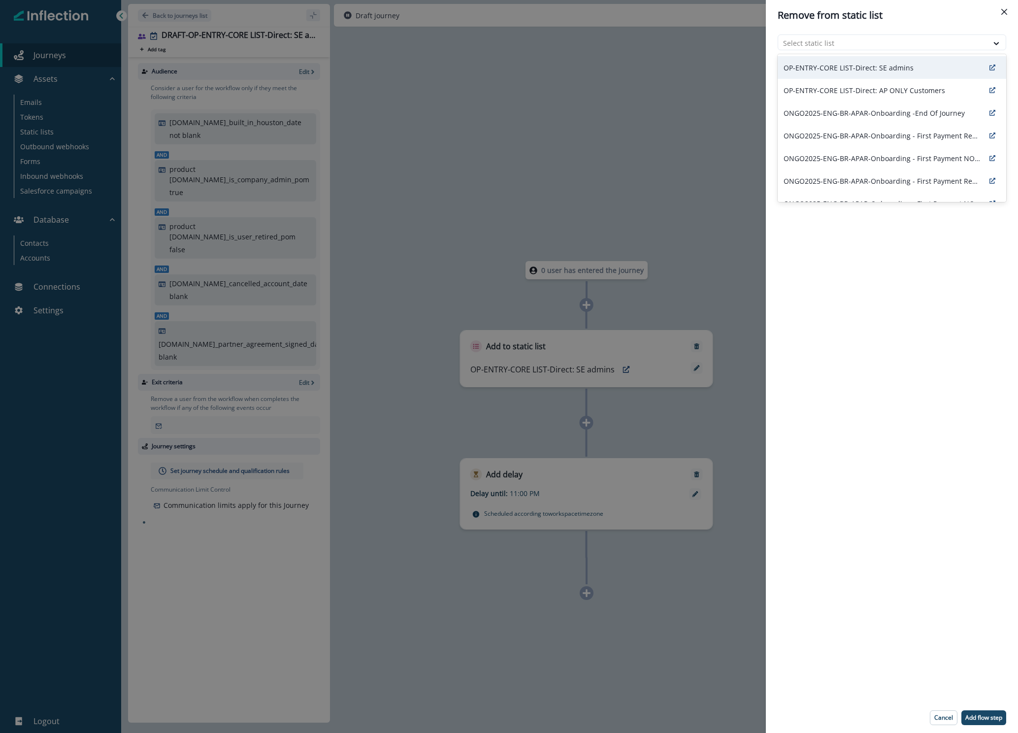
click at [942, 63] on div "OP-ENTRY-CORE LIST-Direct: SE admins" at bounding box center [891, 67] width 228 height 23
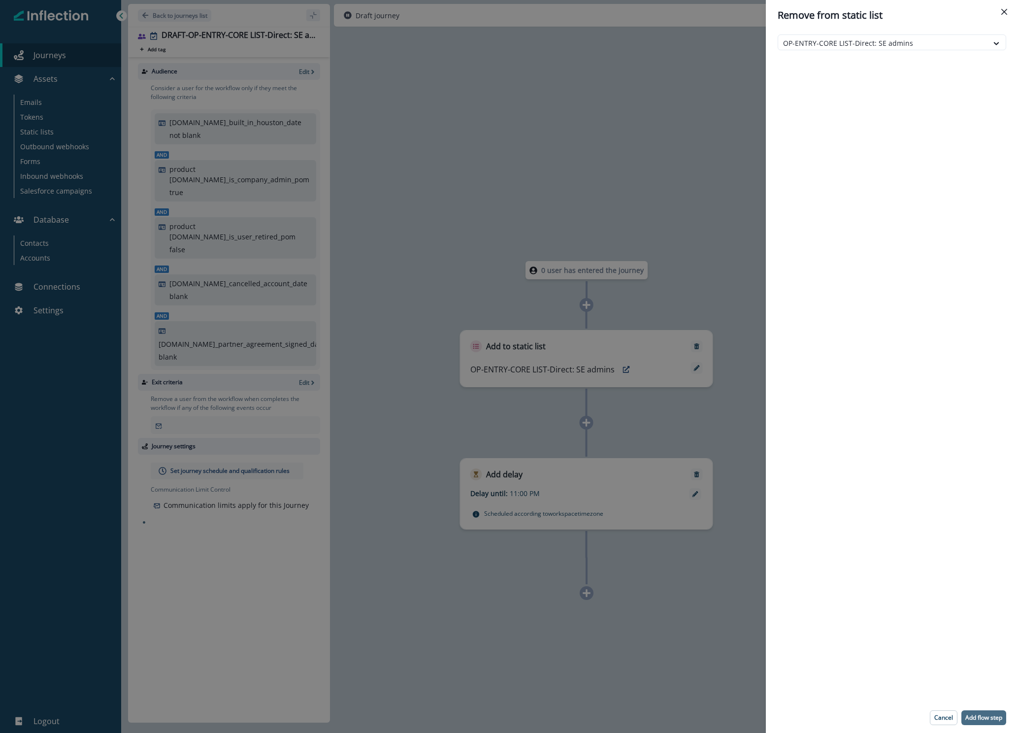
click at [991, 714] on p "Add flow step" at bounding box center [983, 717] width 37 height 7
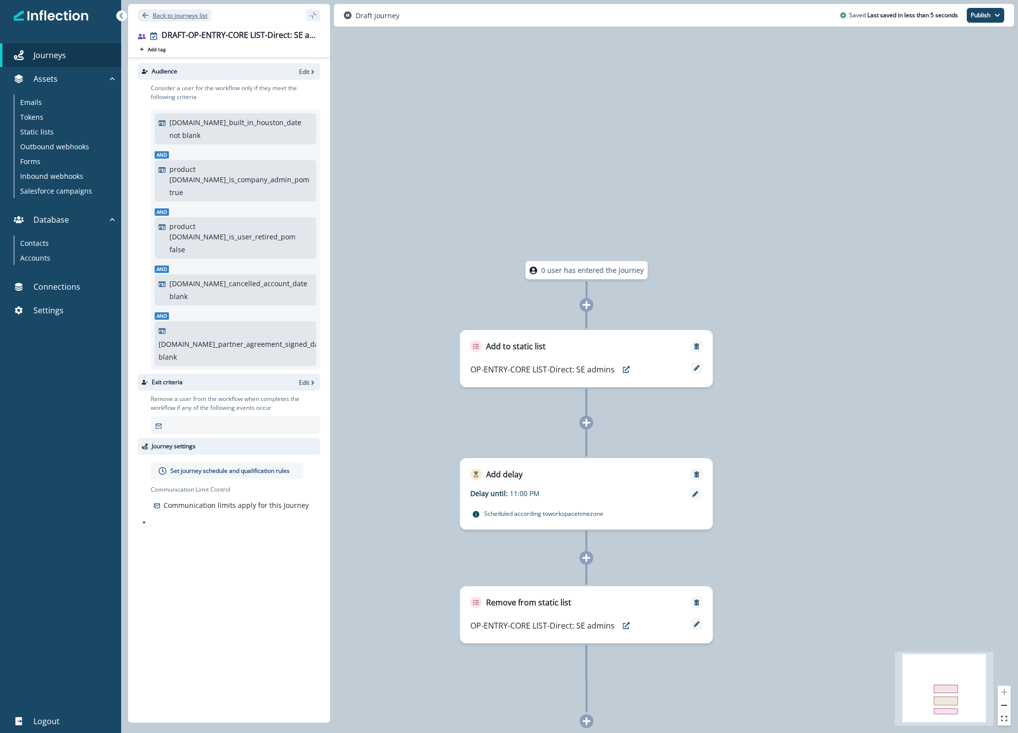
click at [199, 18] on p "Back to journeys list" at bounding box center [180, 15] width 55 height 8
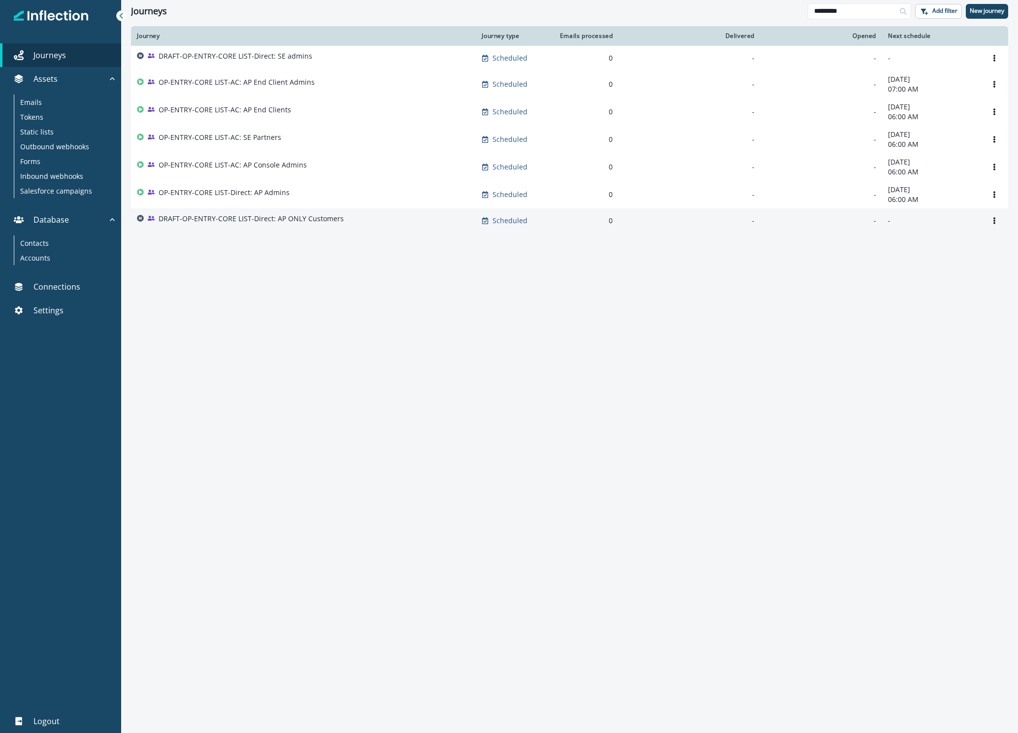
click at [265, 222] on p "DRAFT-OP-ENTRY-CORE LIST-Direct: AP ONLY Customers" at bounding box center [251, 219] width 185 height 10
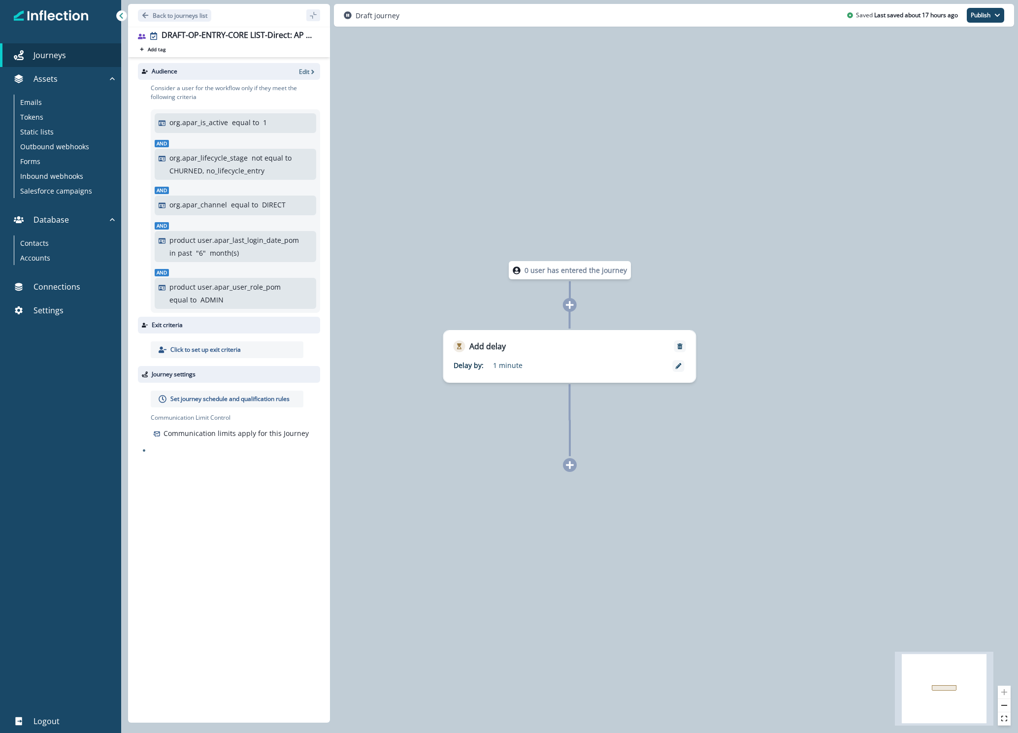
click at [573, 309] on icon at bounding box center [569, 304] width 9 height 9
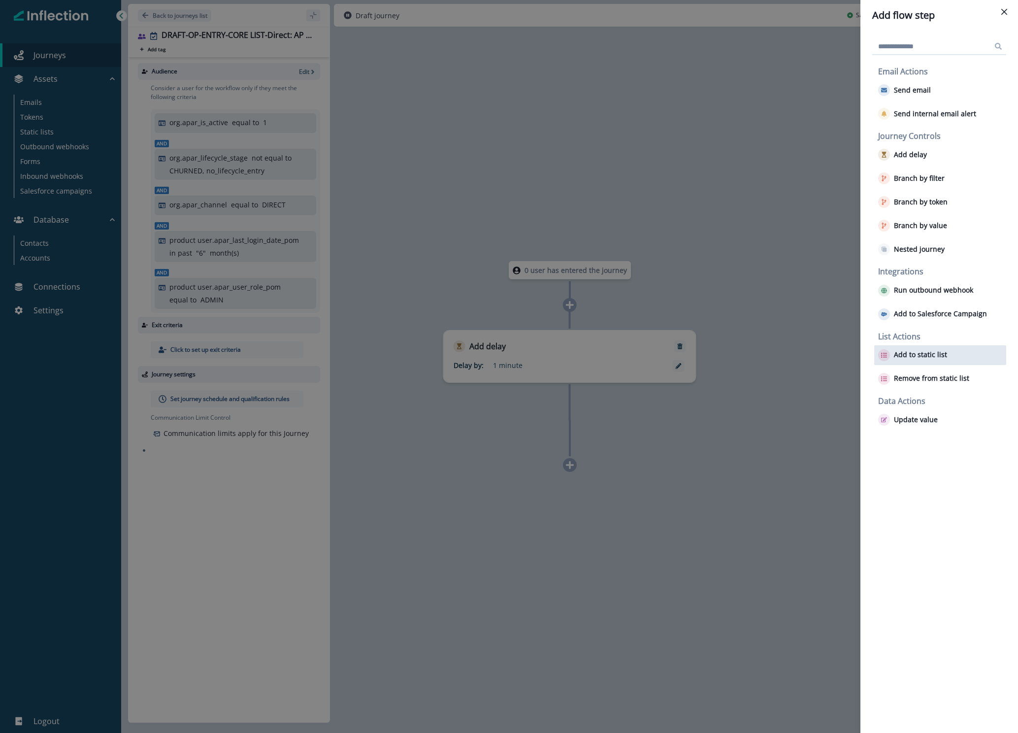
click at [913, 352] on p "Add to static list" at bounding box center [920, 355] width 53 height 8
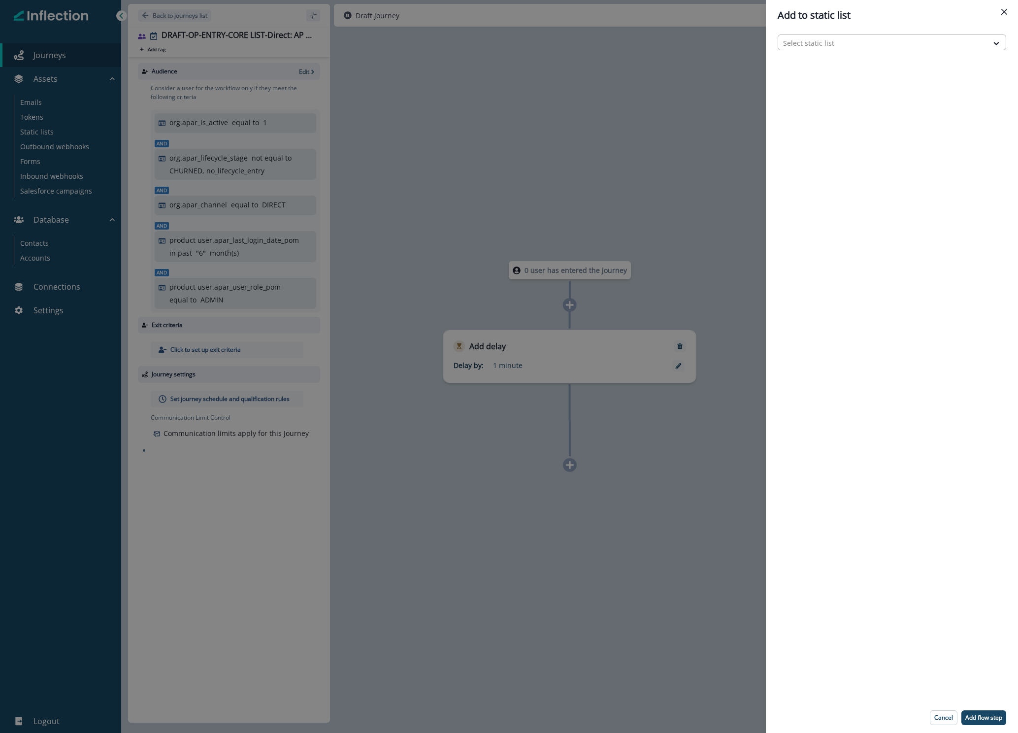
click at [840, 41] on div at bounding box center [883, 43] width 200 height 12
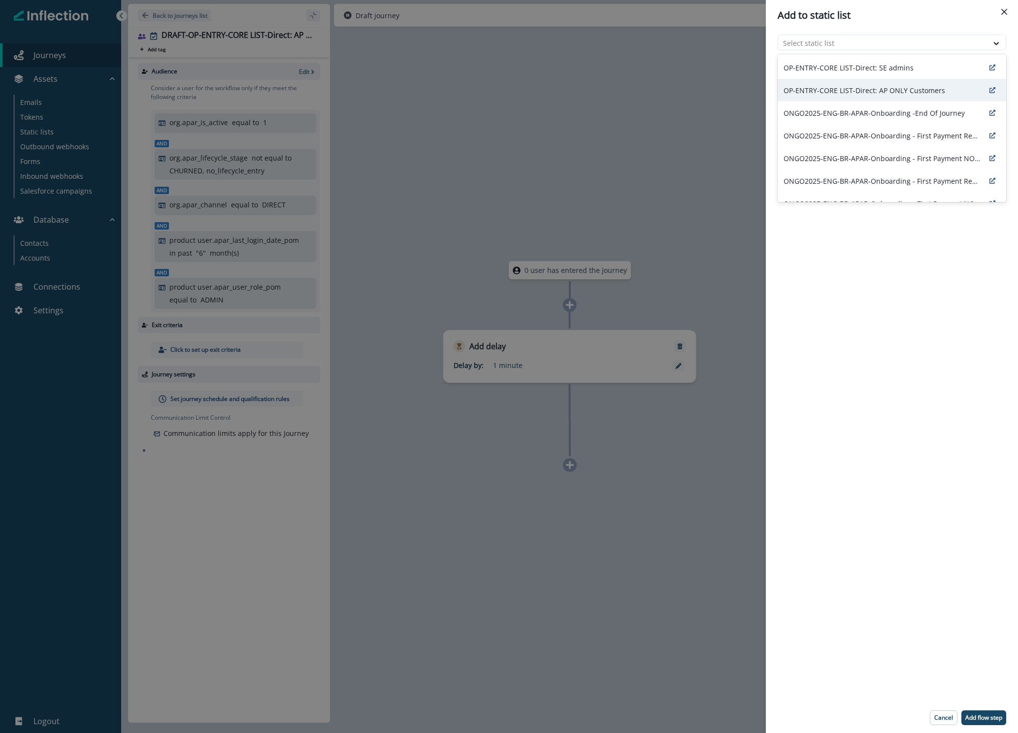
click at [881, 87] on p "OP-ENTRY-CORE LIST-Direct: AP ONLY Customers" at bounding box center [864, 90] width 162 height 10
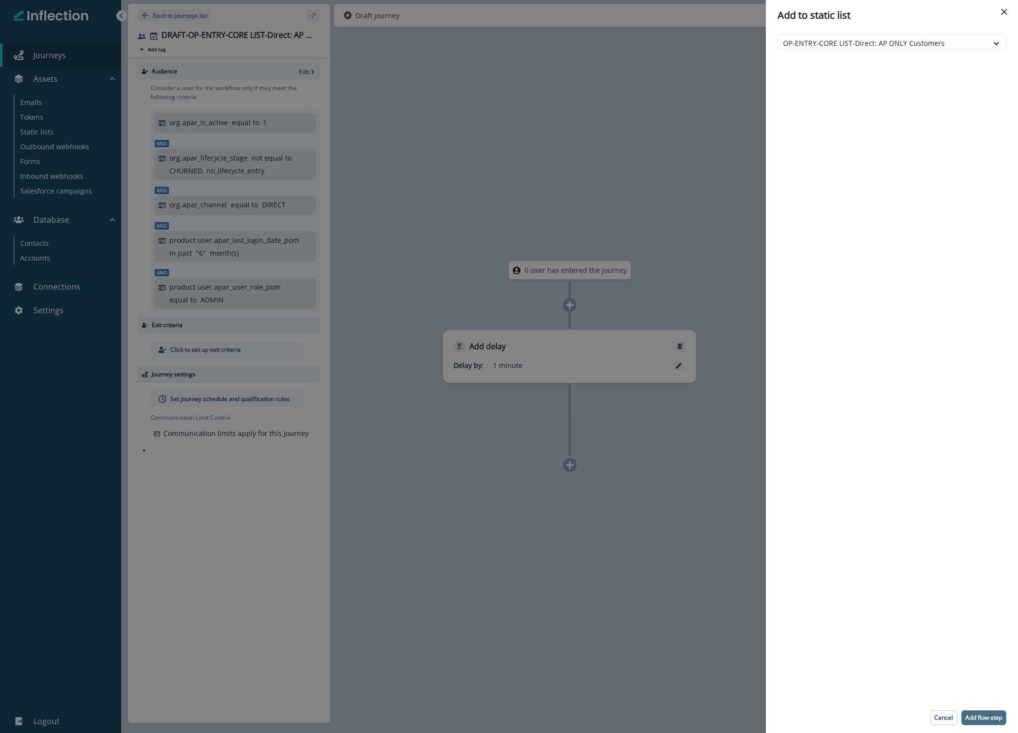
click at [978, 721] on button "Add flow step" at bounding box center [983, 717] width 45 height 15
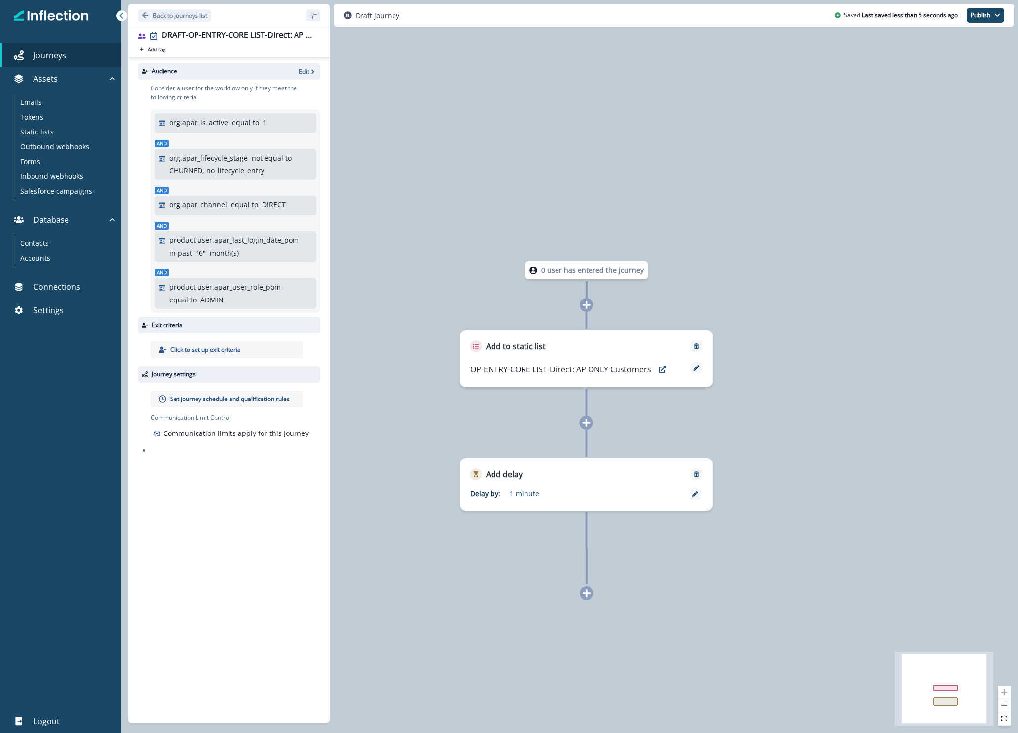
click at [584, 594] on icon at bounding box center [586, 592] width 9 height 9
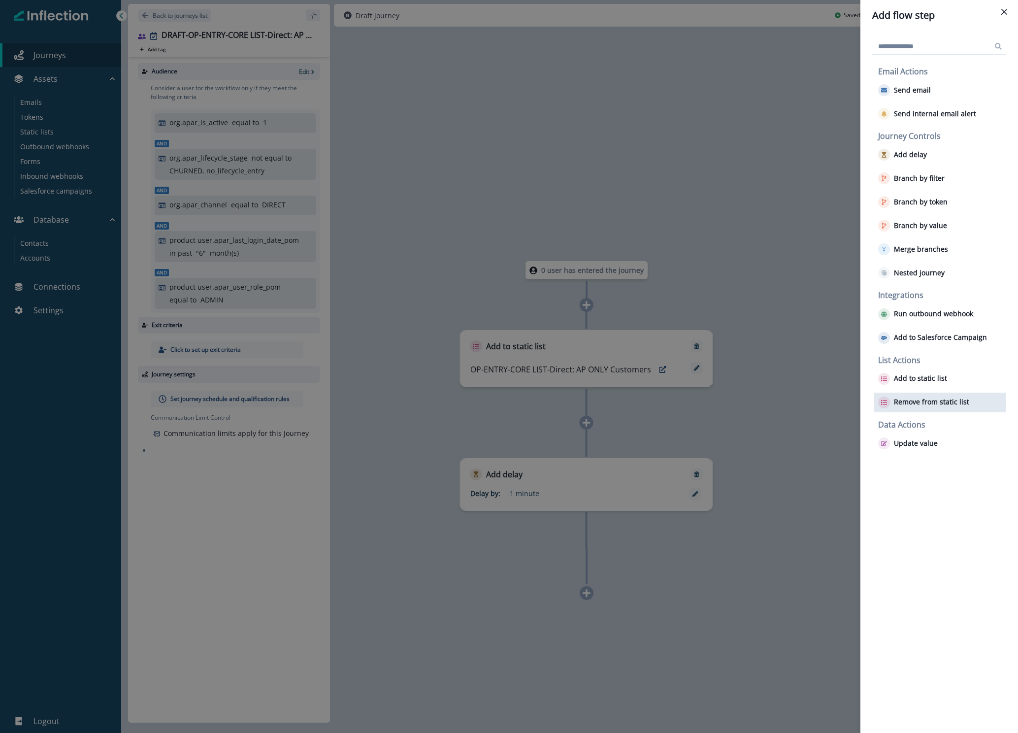
click at [935, 402] on p "Remove from static list" at bounding box center [931, 402] width 75 height 8
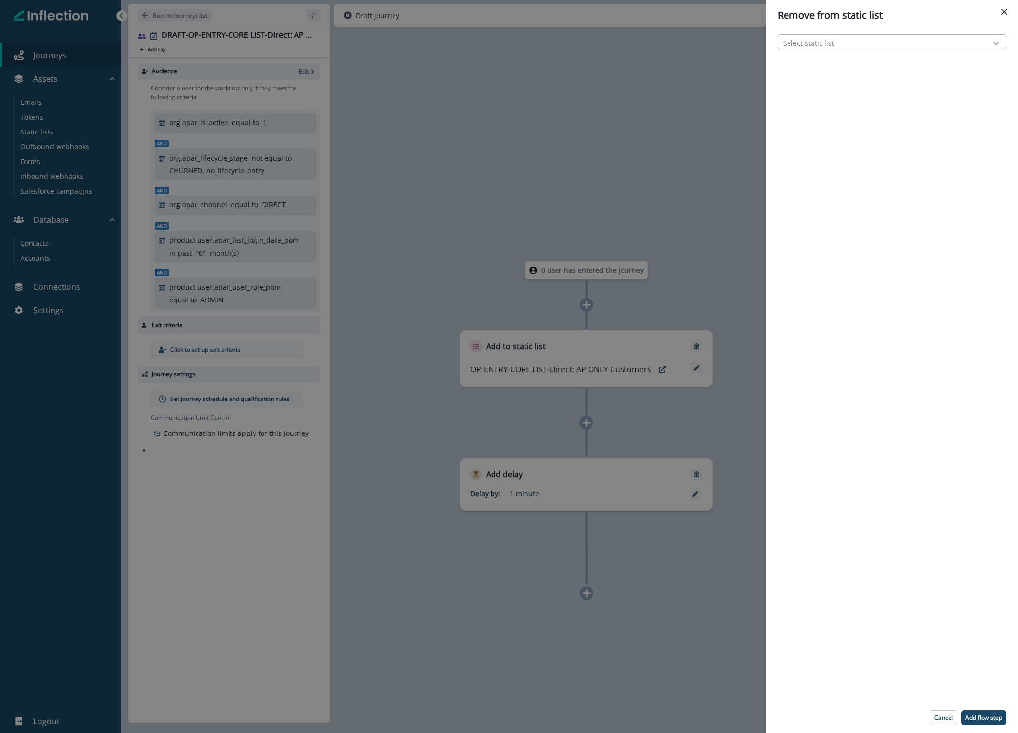
click at [997, 42] on icon at bounding box center [996, 43] width 9 height 10
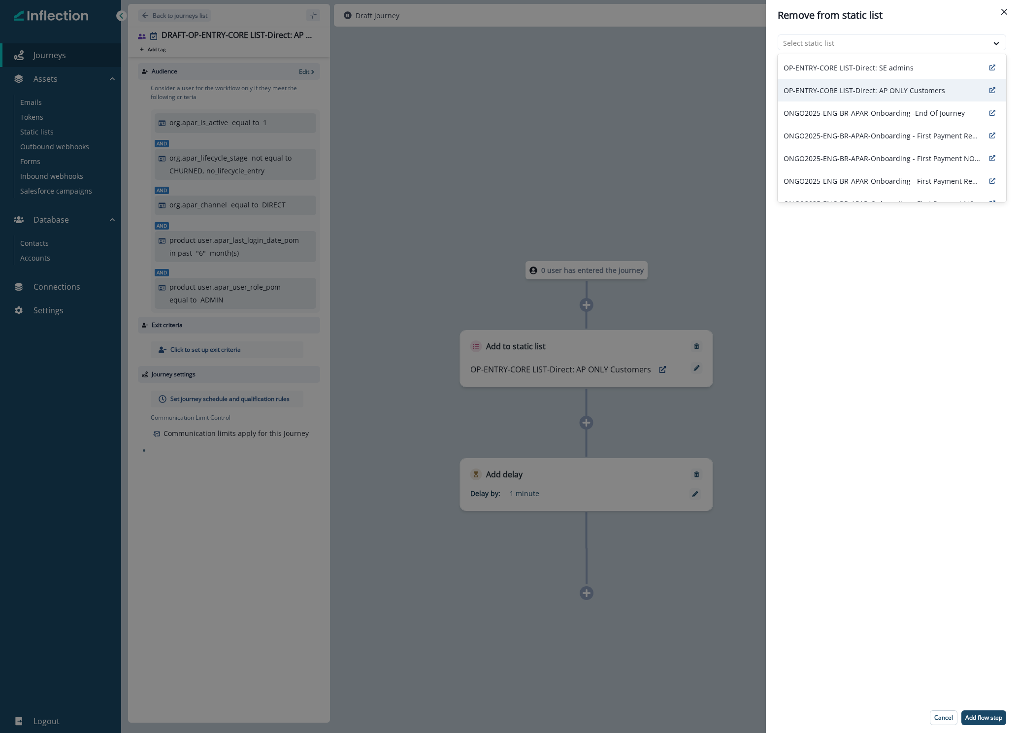
click at [863, 93] on p "OP-ENTRY-CORE LIST-Direct: AP ONLY Customers" at bounding box center [864, 90] width 162 height 10
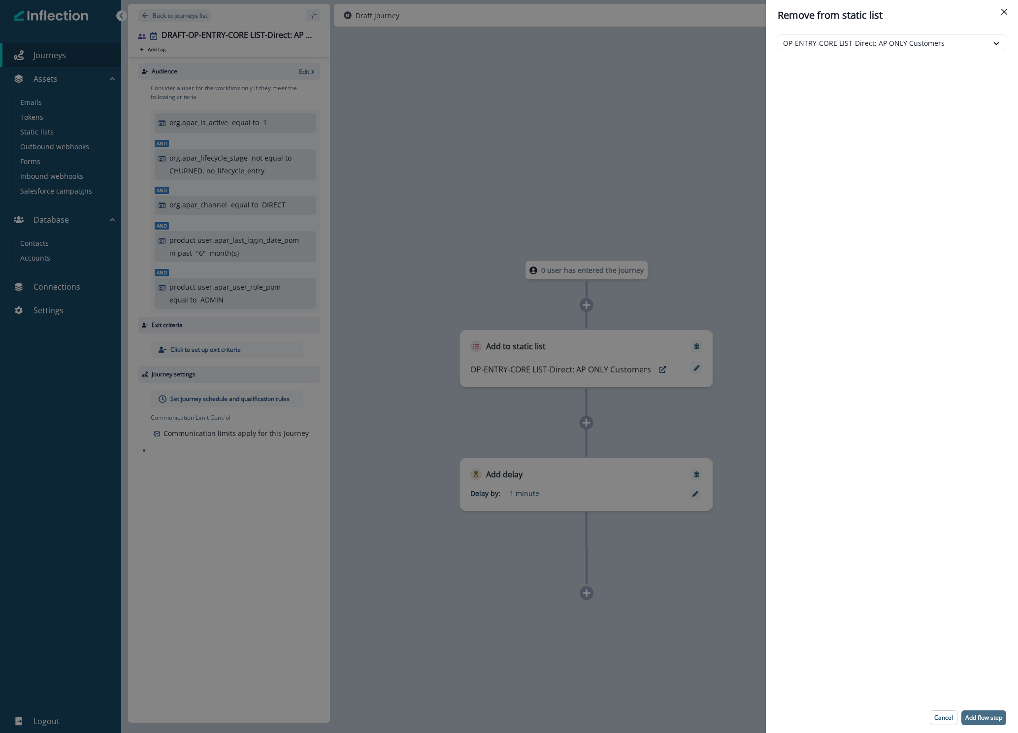
click at [979, 722] on button "Add flow step" at bounding box center [983, 717] width 45 height 15
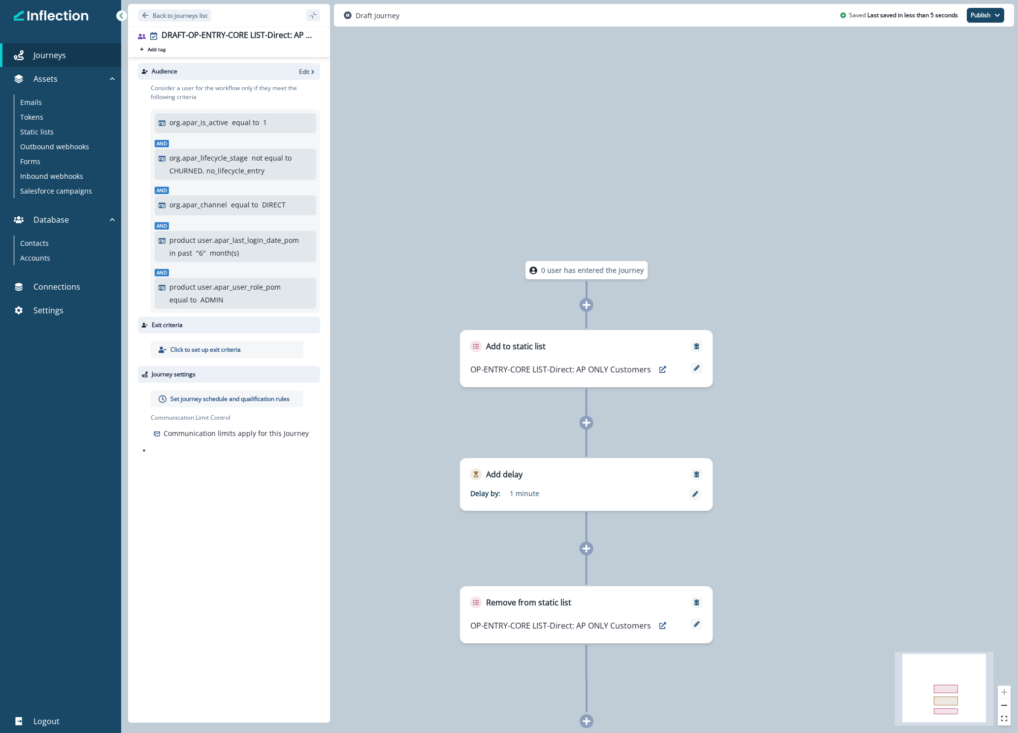
click at [860, 587] on div "0 user has entered the journey Add to static list OP-ENTRY-CORE LIST-Direct: AP…" at bounding box center [569, 366] width 897 height 733
click at [158, 12] on p "Back to journeys list" at bounding box center [180, 15] width 55 height 8
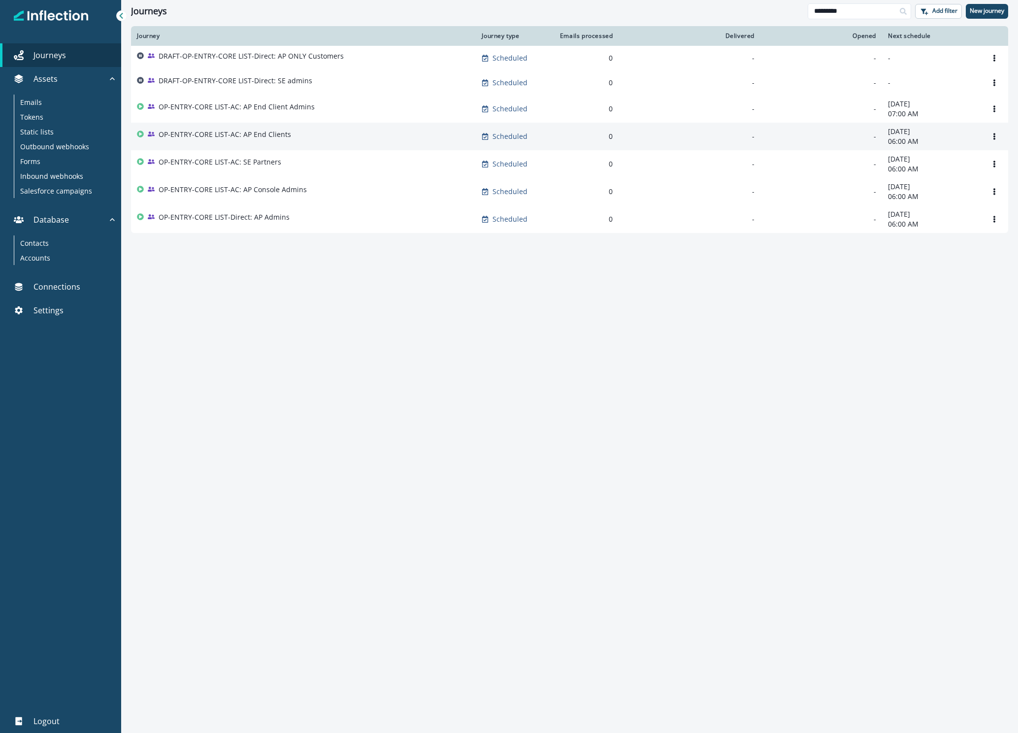
click at [231, 135] on p "OP-ENTRY-CORE LIST-AC: AP End Clients" at bounding box center [225, 134] width 132 height 10
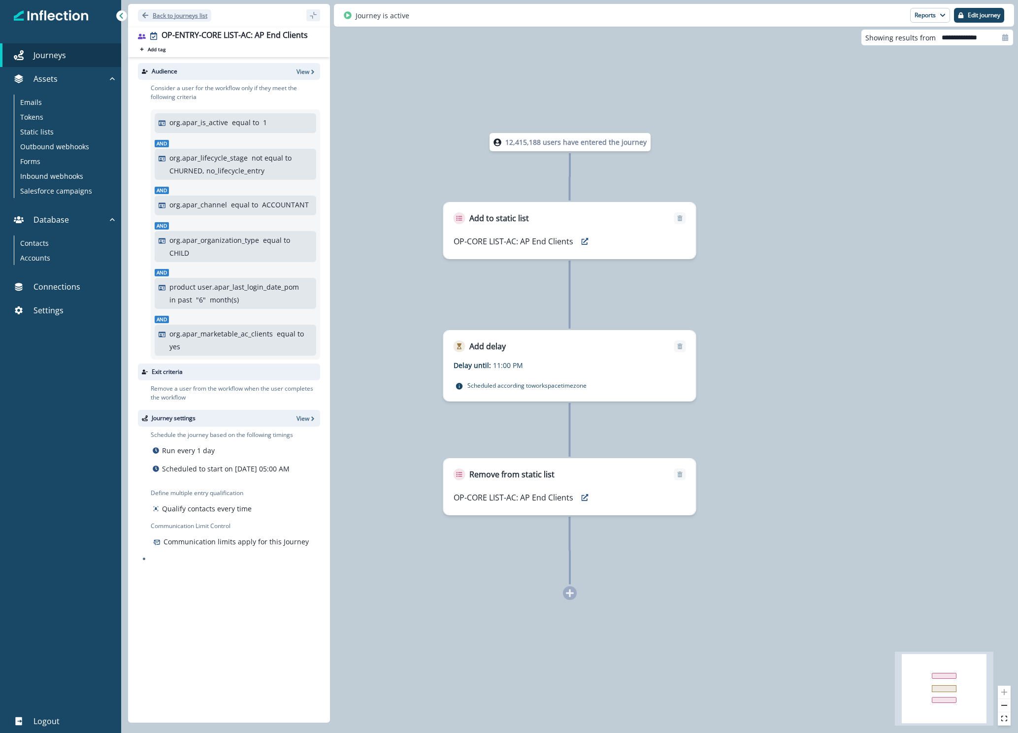
click at [157, 17] on p "Back to journeys list" at bounding box center [180, 15] width 55 height 8
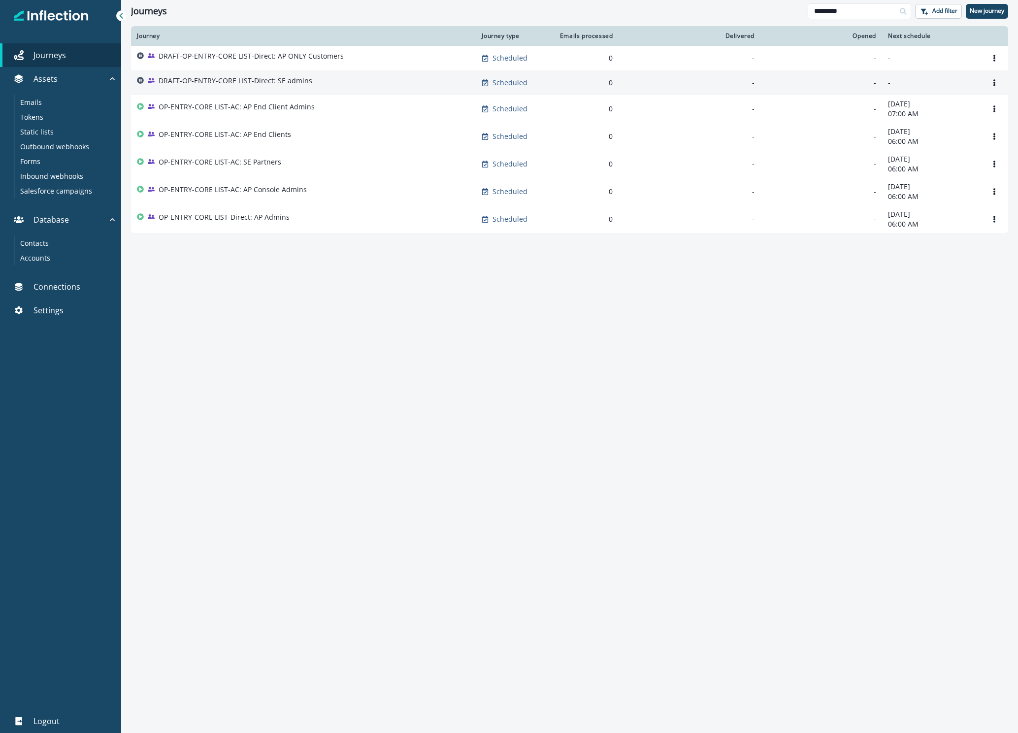
click at [283, 77] on p "DRAFT-OP-ENTRY-CORE LIST-Direct: SE admins" at bounding box center [236, 81] width 154 height 10
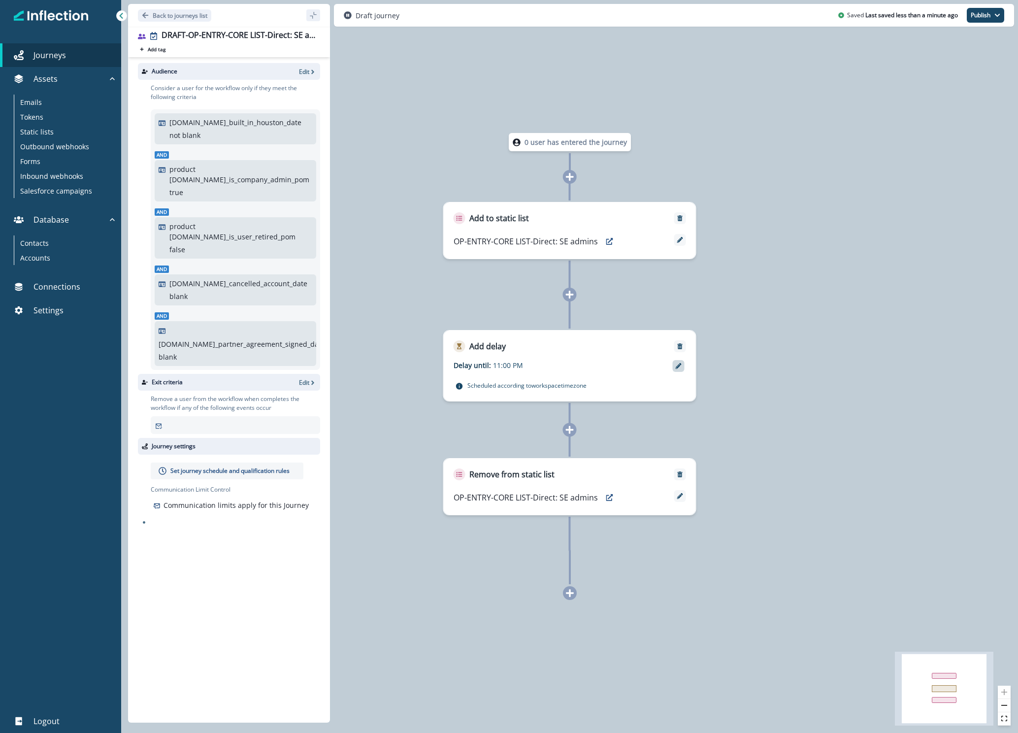
click at [679, 369] on div at bounding box center [679, 366] width 12 height 12
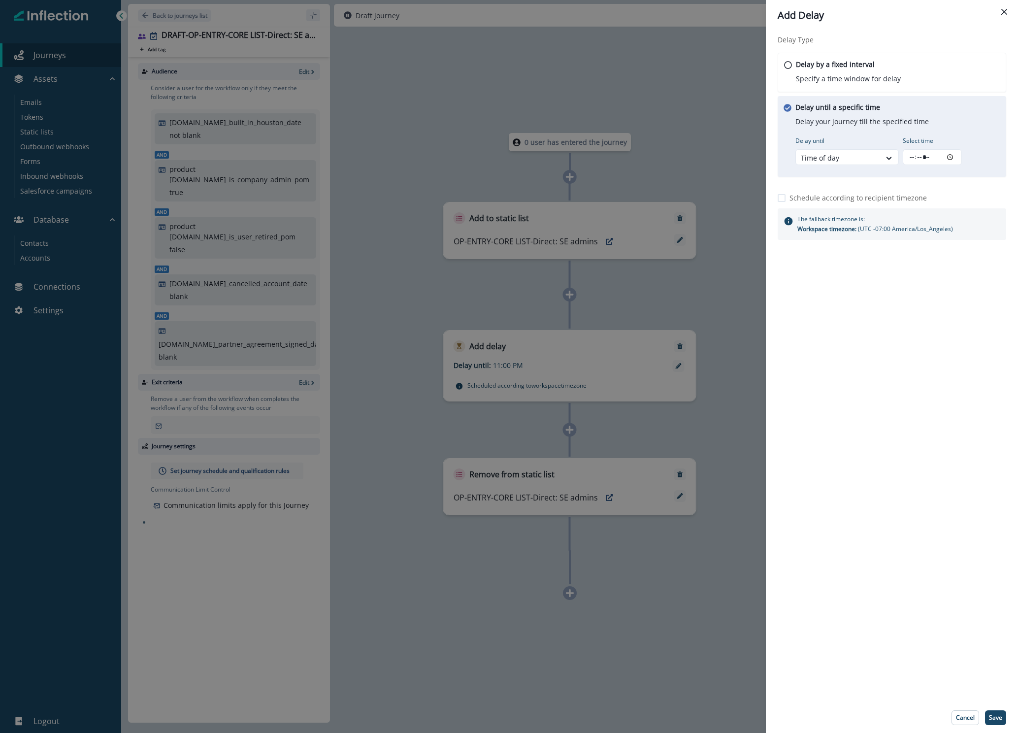
click at [451, 293] on div "Add Delay Delay Type Delay by a fixed interval Specify a time window for delay …" at bounding box center [509, 366] width 1018 height 733
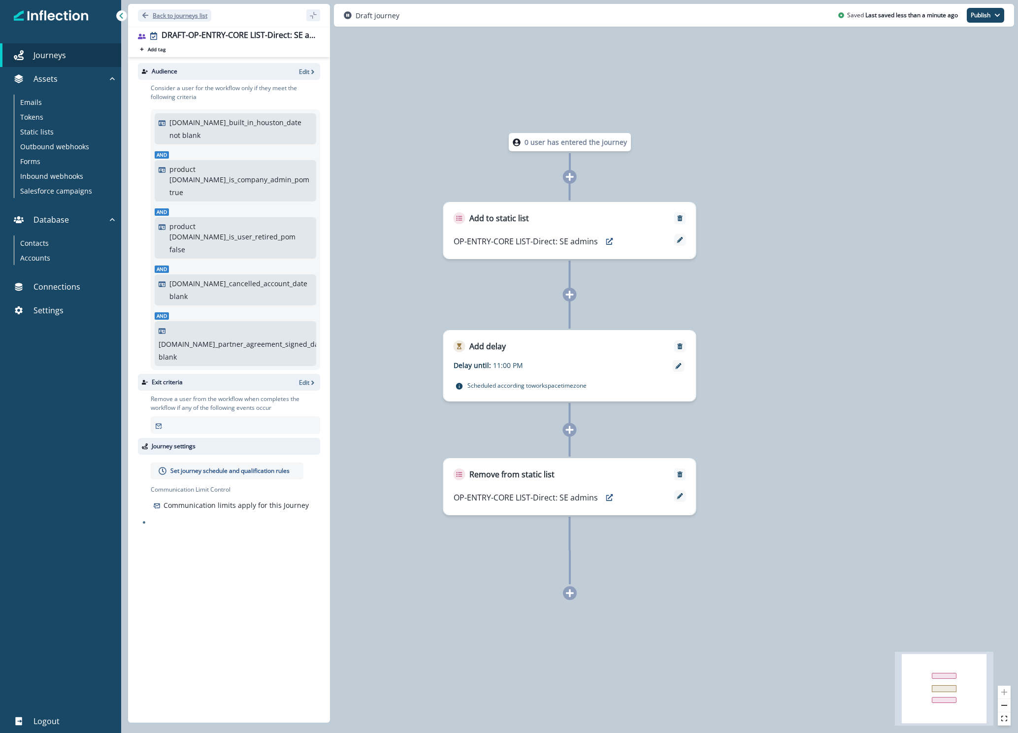
click at [196, 21] on button "Back to journeys list" at bounding box center [174, 15] width 73 height 12
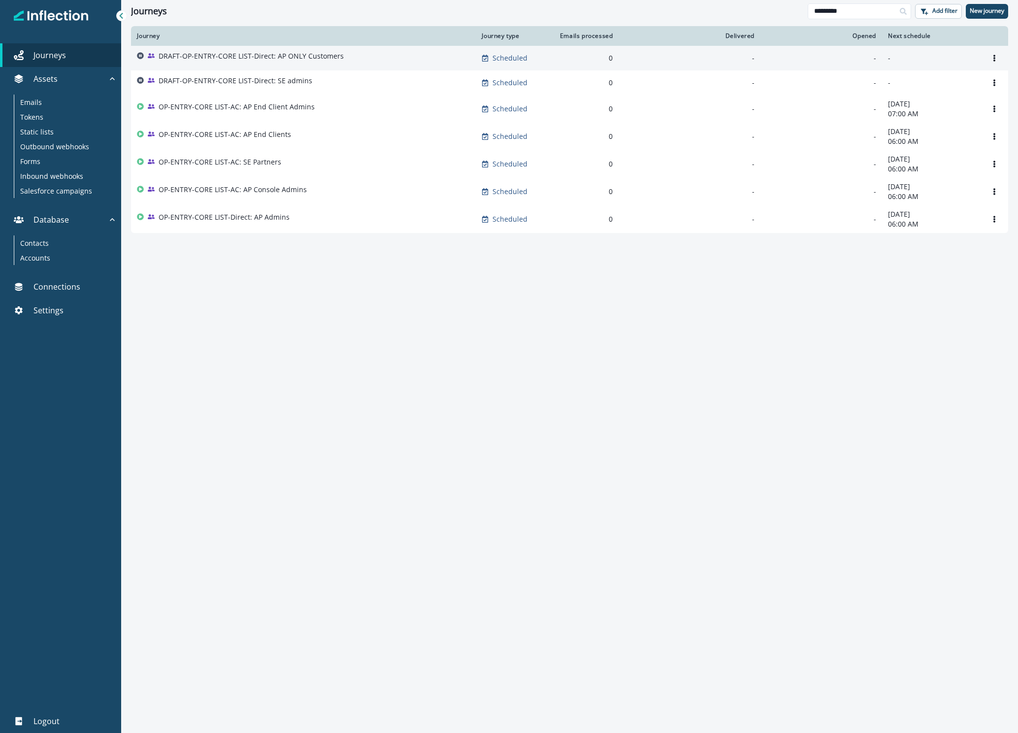
click at [220, 58] on p "DRAFT-OP-ENTRY-CORE LIST-Direct: AP ONLY Customers" at bounding box center [251, 56] width 185 height 10
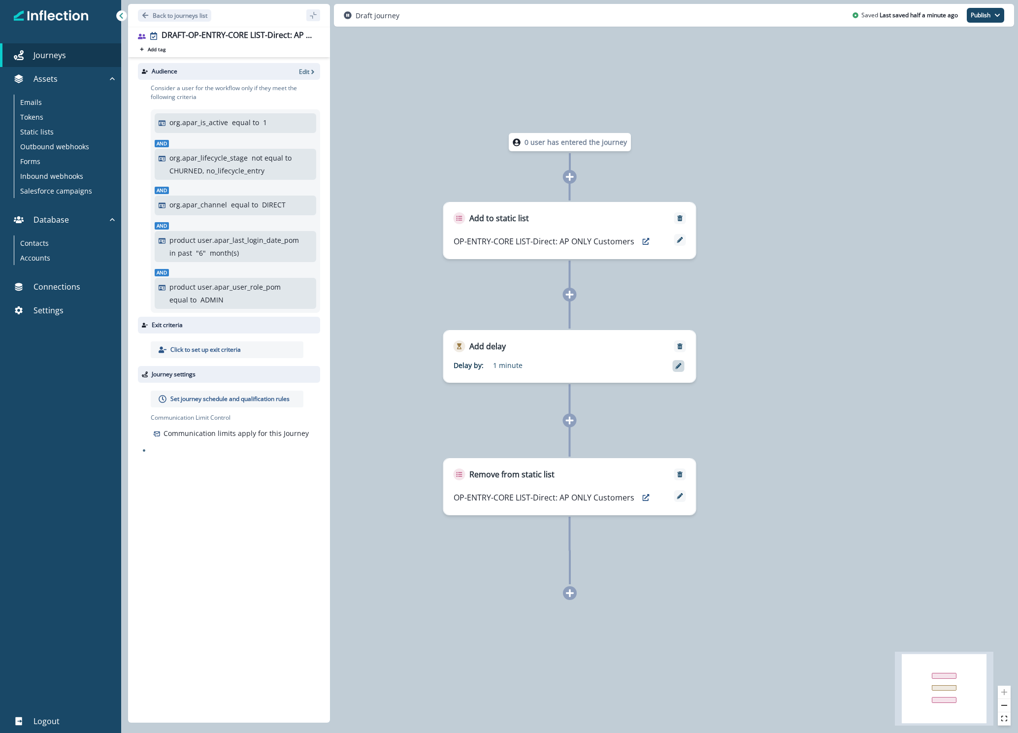
click at [679, 364] on icon at bounding box center [679, 366] width 6 height 6
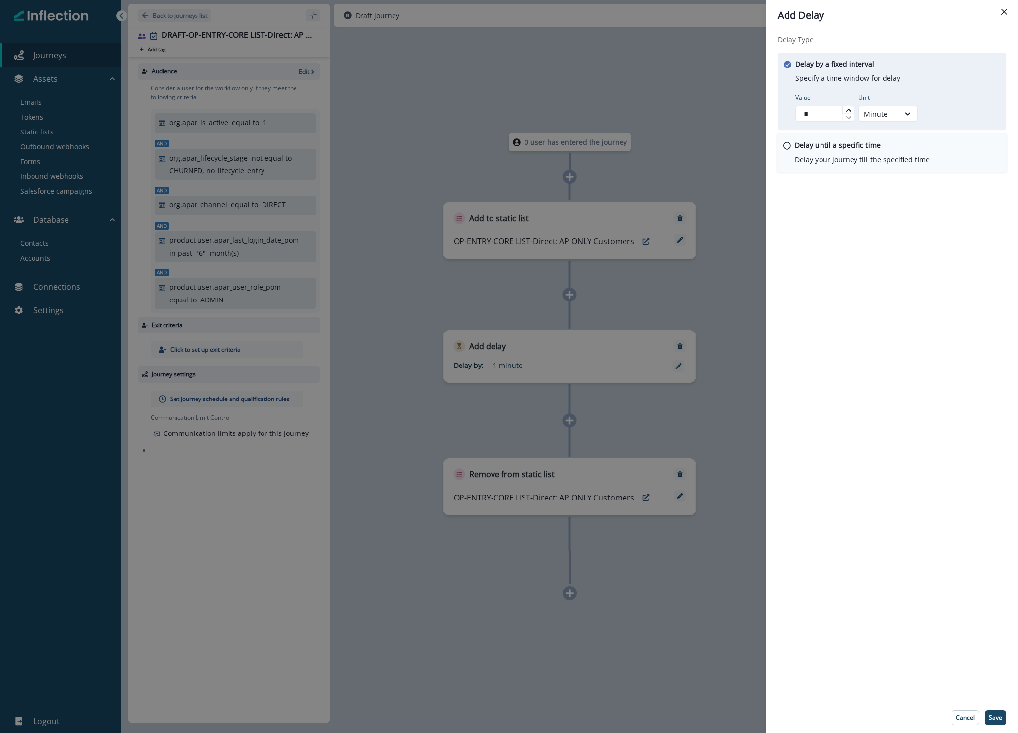
click at [835, 149] on p "Delay until a specific time" at bounding box center [838, 145] width 86 height 10
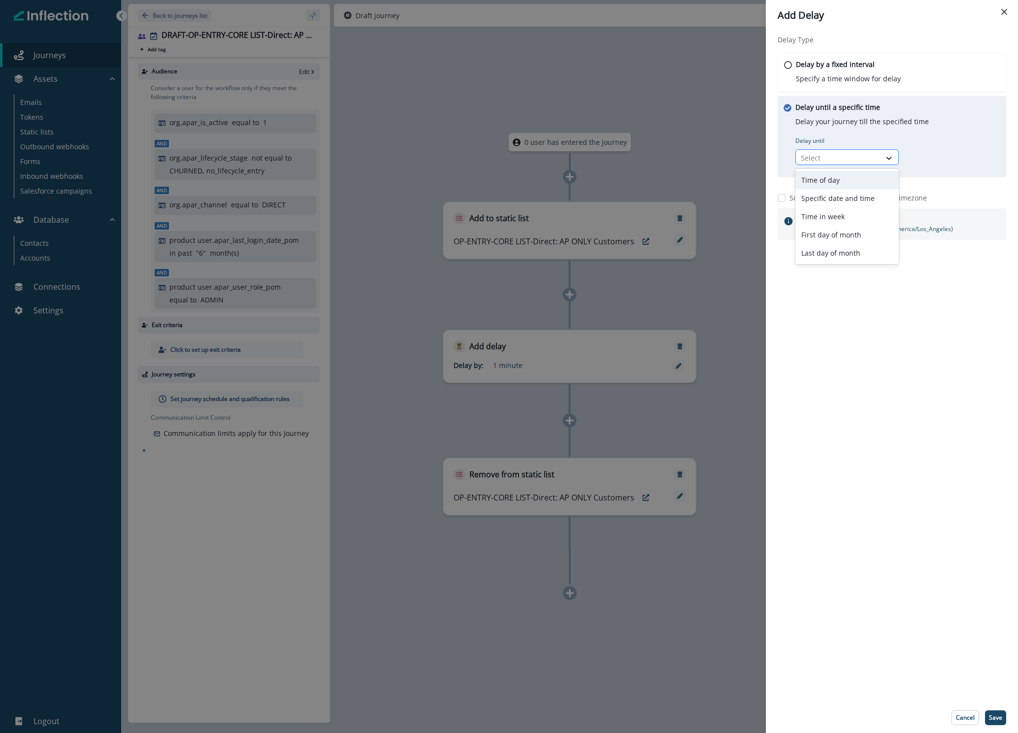
click at [894, 161] on div at bounding box center [888, 158] width 17 height 10
click at [852, 185] on div "Time of day" at bounding box center [846, 180] width 103 height 18
click at [951, 159] on input "Select time" at bounding box center [932, 157] width 59 height 16
type input "*****"
click at [929, 348] on div "Delay Type Delay by a fixed interval Specify a time window for delay Delay unti…" at bounding box center [892, 367] width 252 height 672
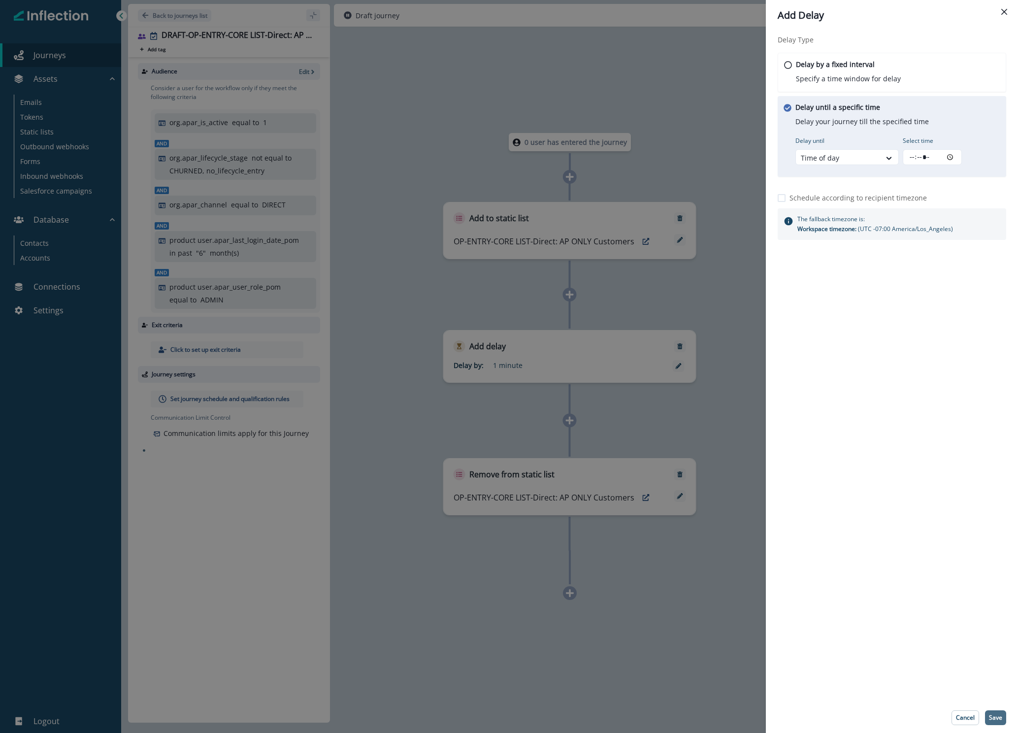
click at [996, 714] on p "Save" at bounding box center [995, 717] width 13 height 7
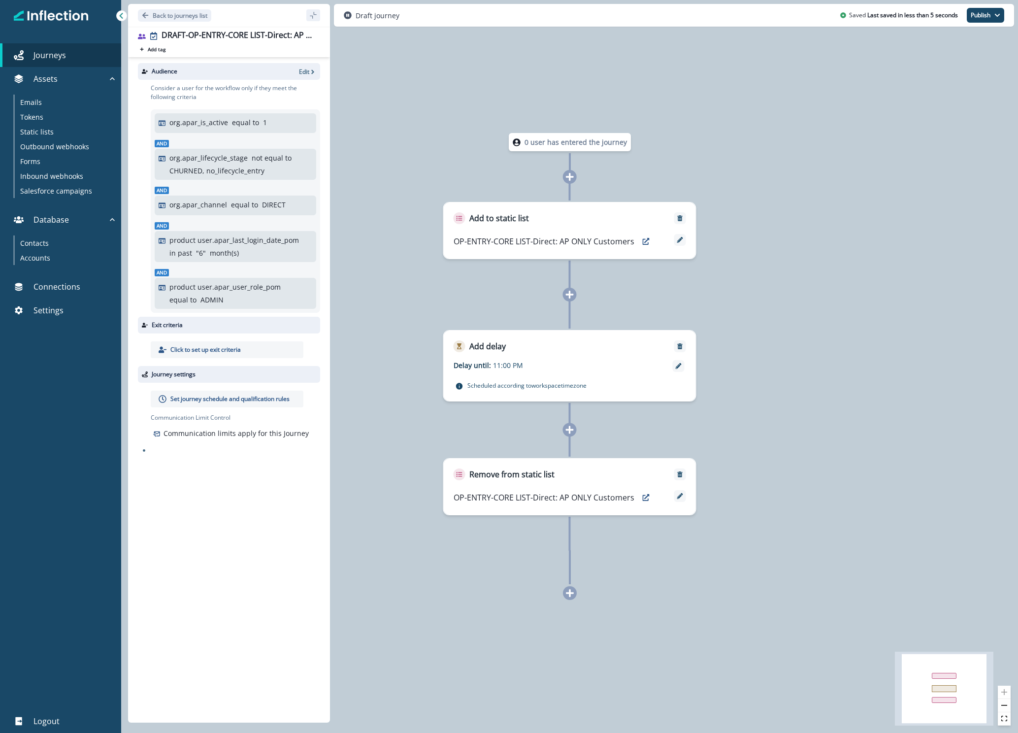
click at [826, 287] on div "0 user has entered the journey Add to static list OP-ENTRY-CORE LIST-Direct: AP…" at bounding box center [569, 366] width 897 height 733
click at [189, 21] on div "Back to journeys list" at bounding box center [229, 15] width 202 height 23
click at [187, 19] on p "Back to journeys list" at bounding box center [180, 15] width 55 height 8
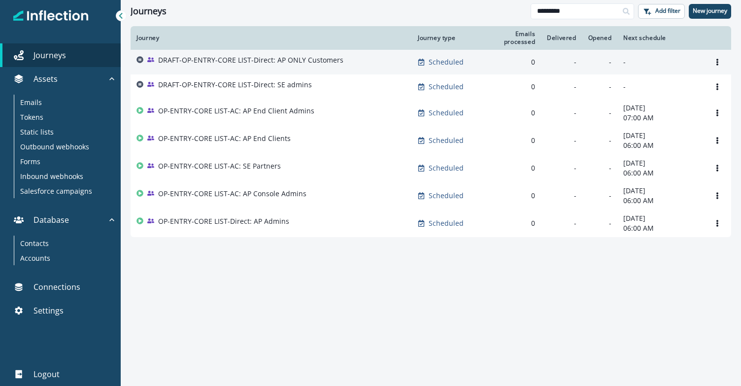
click at [283, 66] on div "DRAFT-OP-ENTRY-CORE LIST-Direct: AP ONLY Customers" at bounding box center [250, 62] width 185 height 14
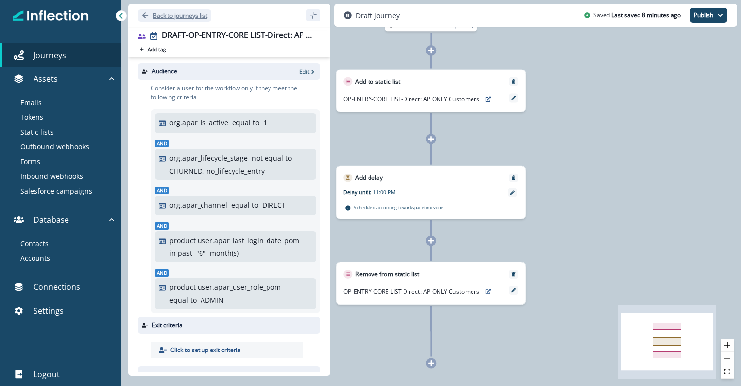
click at [187, 16] on p "Back to journeys list" at bounding box center [180, 15] width 55 height 8
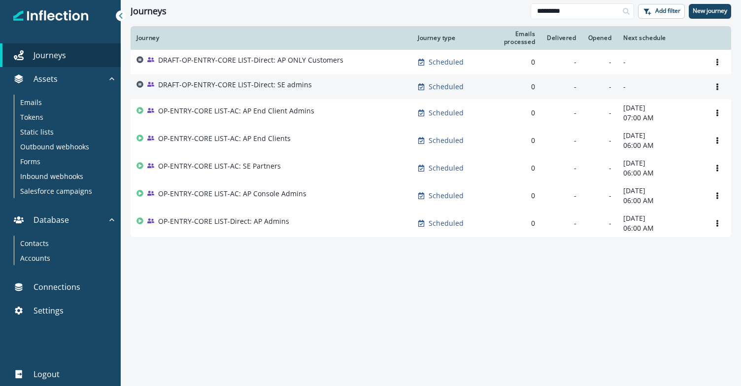
click at [275, 88] on p "DRAFT-OP-ENTRY-CORE LIST-Direct: SE admins" at bounding box center [235, 85] width 154 height 10
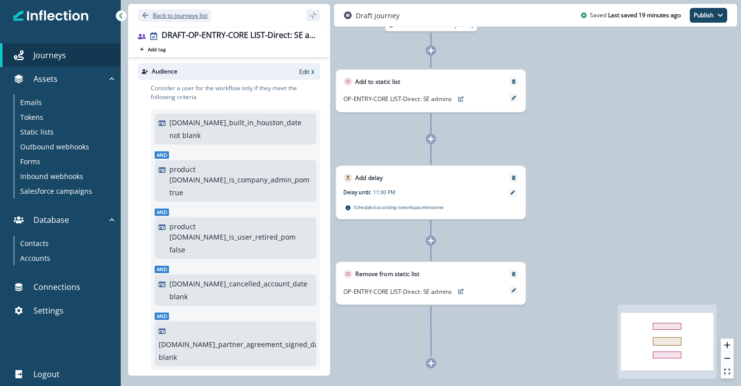
click at [183, 15] on p "Back to journeys list" at bounding box center [180, 15] width 55 height 8
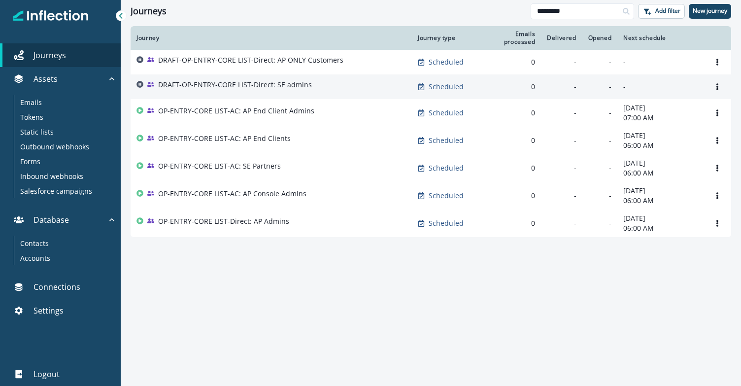
click at [250, 80] on p "DRAFT-OP-ENTRY-CORE LIST-Direct: SE admins" at bounding box center [235, 85] width 154 height 10
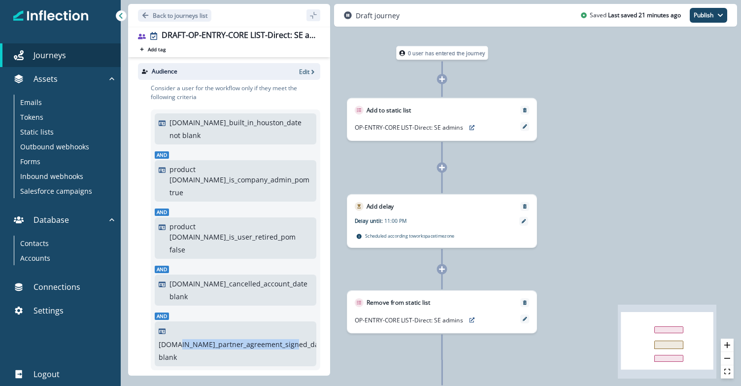
drag, startPoint x: 186, startPoint y: 288, endPoint x: 262, endPoint y: 293, distance: 76.5
click at [262, 339] on div "org.se_partner_agreement_signed_date blank" at bounding box center [243, 350] width 169 height 23
click at [189, 12] on p "Back to journeys list" at bounding box center [180, 15] width 55 height 8
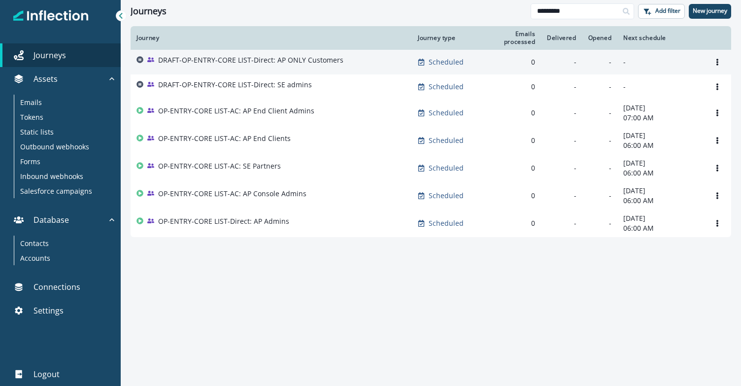
click at [298, 65] on p "DRAFT-OP-ENTRY-CORE LIST-Direct: AP ONLY Customers" at bounding box center [250, 60] width 185 height 10
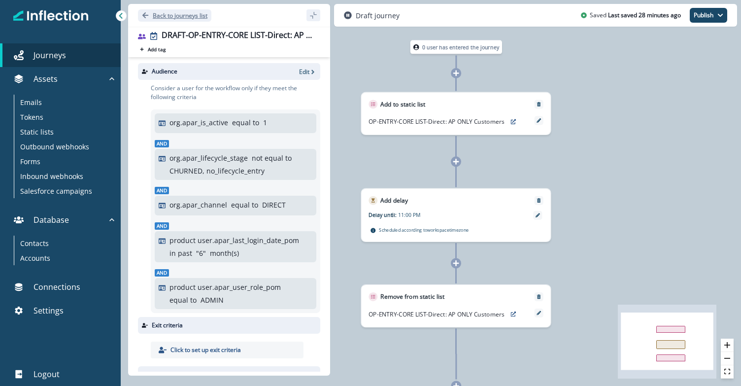
click at [158, 19] on p "Back to journeys list" at bounding box center [180, 15] width 55 height 8
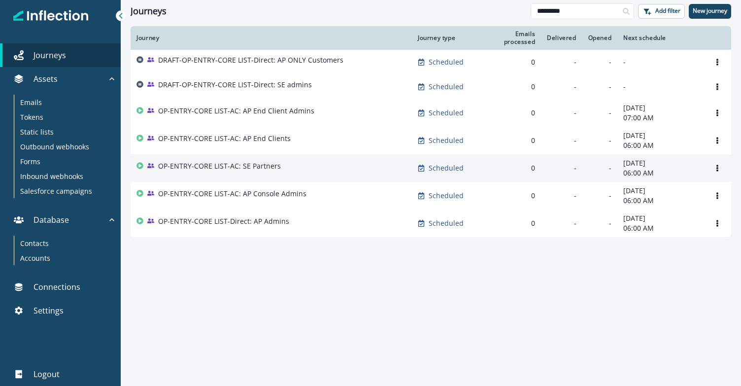
click at [255, 172] on div "OP-ENTRY-CORE LIST-AC: SE Partners" at bounding box center [219, 168] width 123 height 14
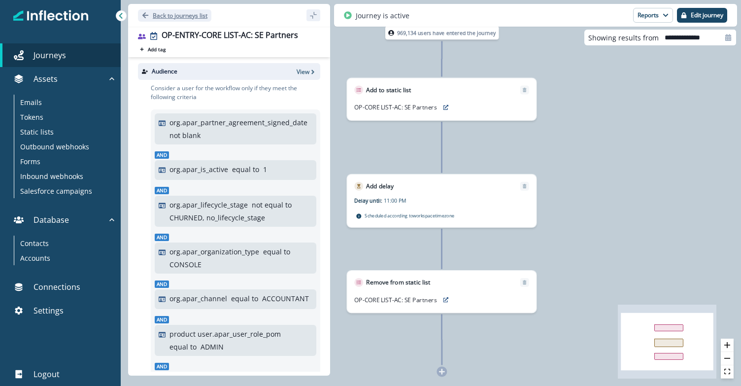
click at [162, 14] on p "Back to journeys list" at bounding box center [180, 15] width 55 height 8
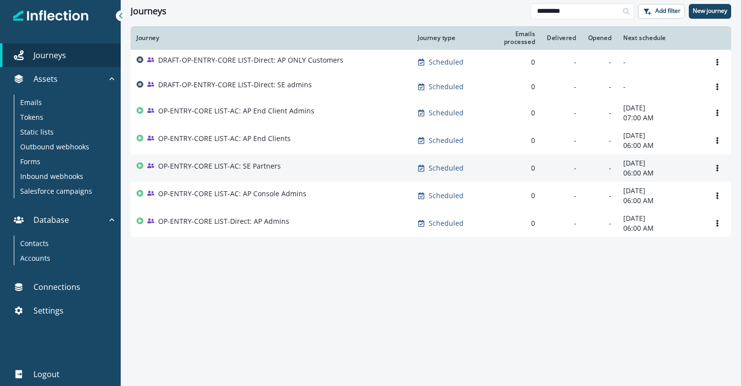
click at [226, 168] on p "OP-ENTRY-CORE LIST-AC: SE Partners" at bounding box center [219, 166] width 123 height 10
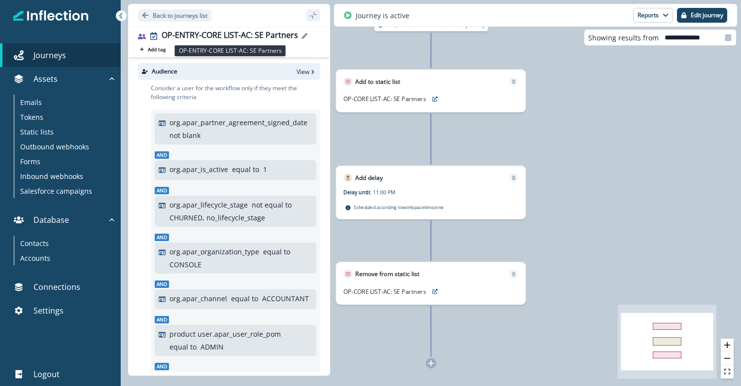
click at [261, 33] on div "OP-ENTRY-CORE LIST-AC: SE Partners" at bounding box center [230, 36] width 136 height 11
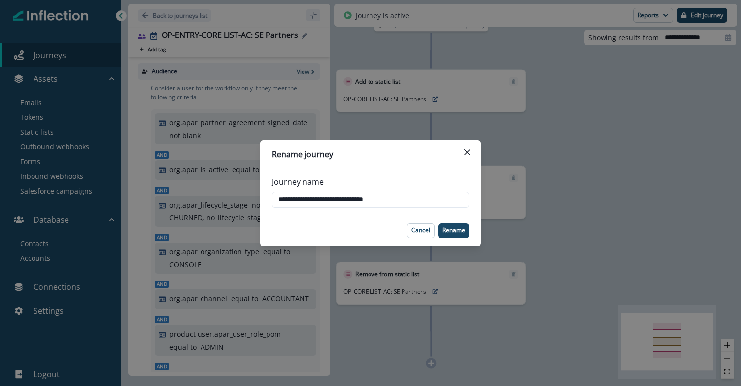
click at [261, 33] on div "**********" at bounding box center [370, 193] width 741 height 386
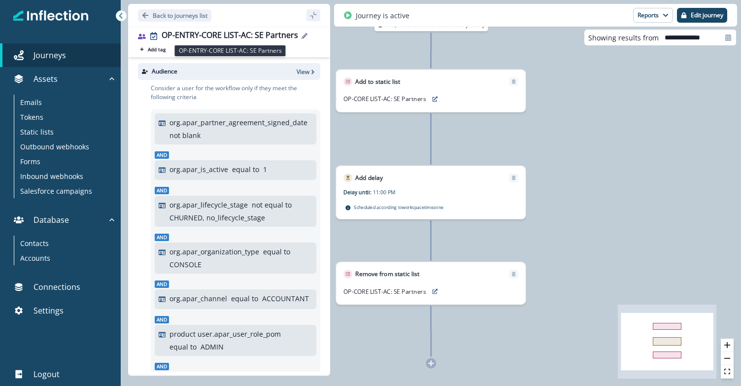
click at [254, 36] on div "OP-ENTRY-CORE LIST-AC: SE Partners" at bounding box center [230, 36] width 136 height 11
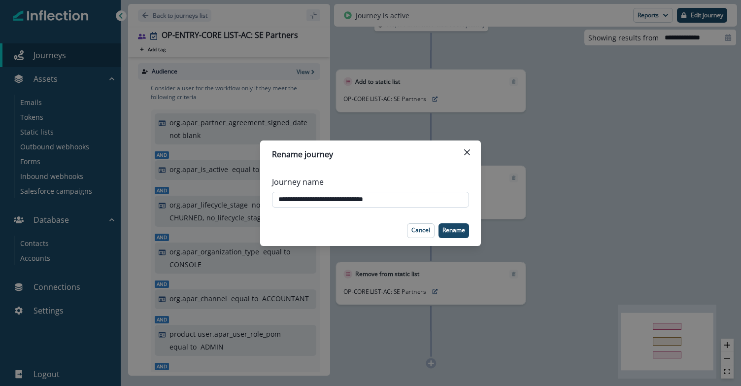
click at [378, 193] on input "**********" at bounding box center [370, 200] width 197 height 16
click at [426, 236] on button "Cancel" at bounding box center [421, 230] width 28 height 15
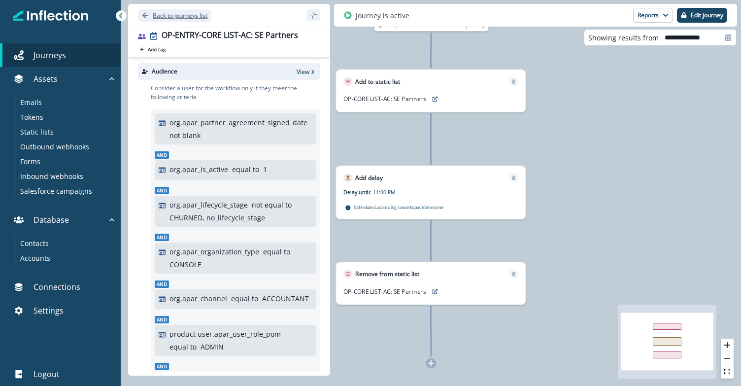
click at [172, 12] on p "Back to journeys list" at bounding box center [180, 15] width 55 height 8
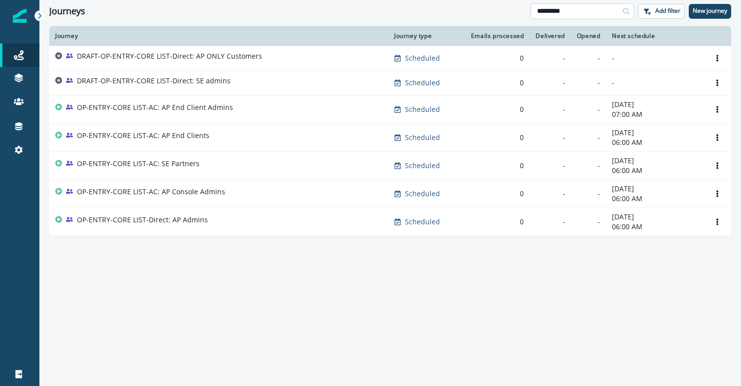
click at [580, 14] on input "*********" at bounding box center [581, 11] width 103 height 16
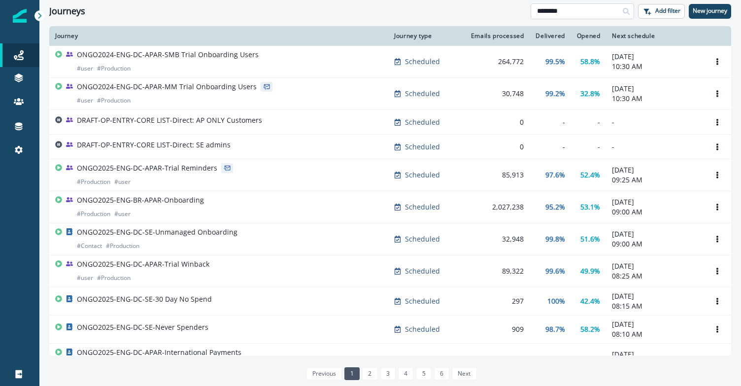
type input "*********"
